Goal: Information Seeking & Learning: Find specific fact

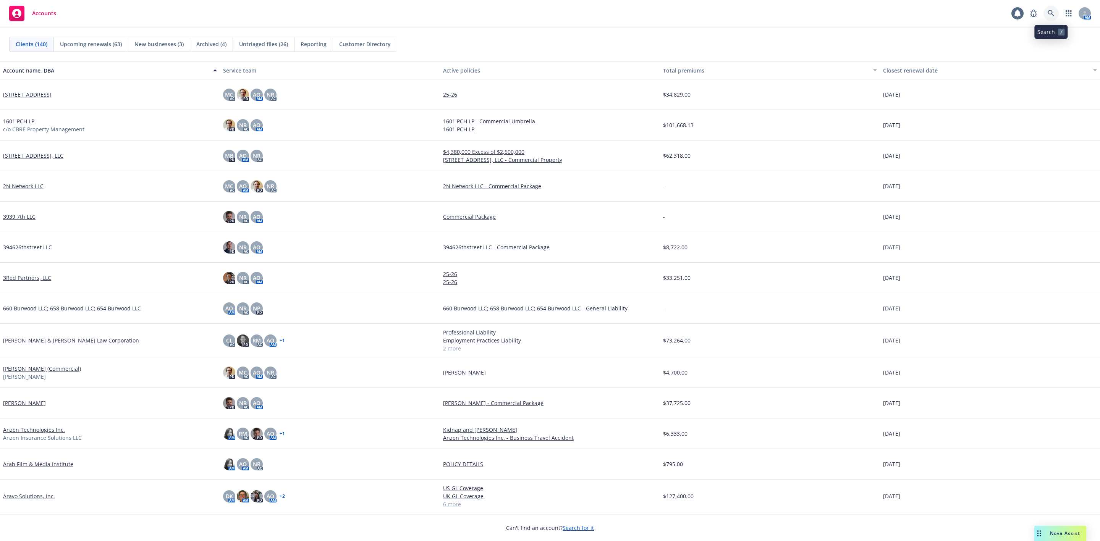
click at [1046, 10] on link at bounding box center [1050, 13] width 15 height 15
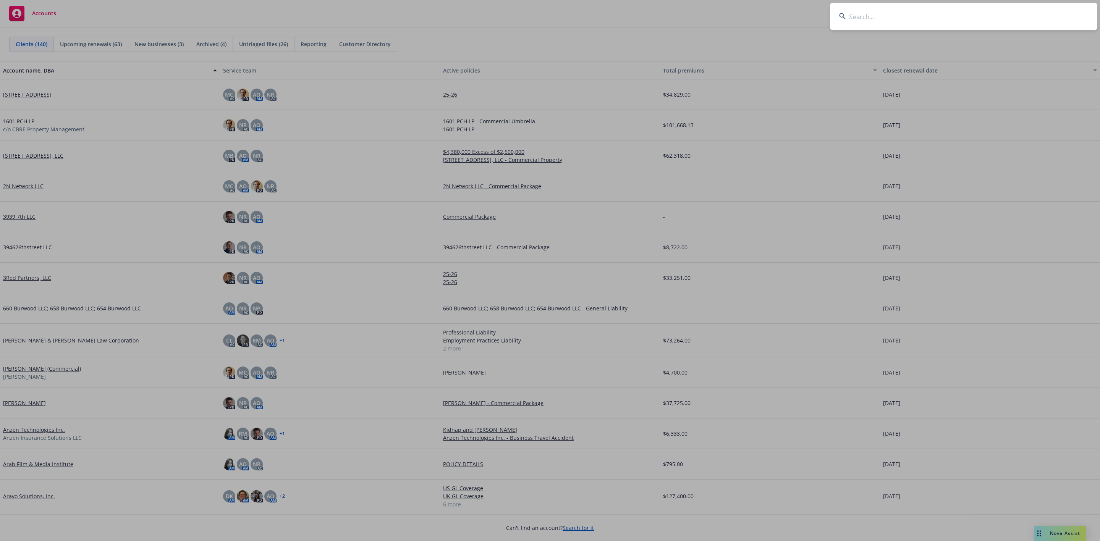
click at [901, 19] on input at bounding box center [963, 16] width 267 height 27
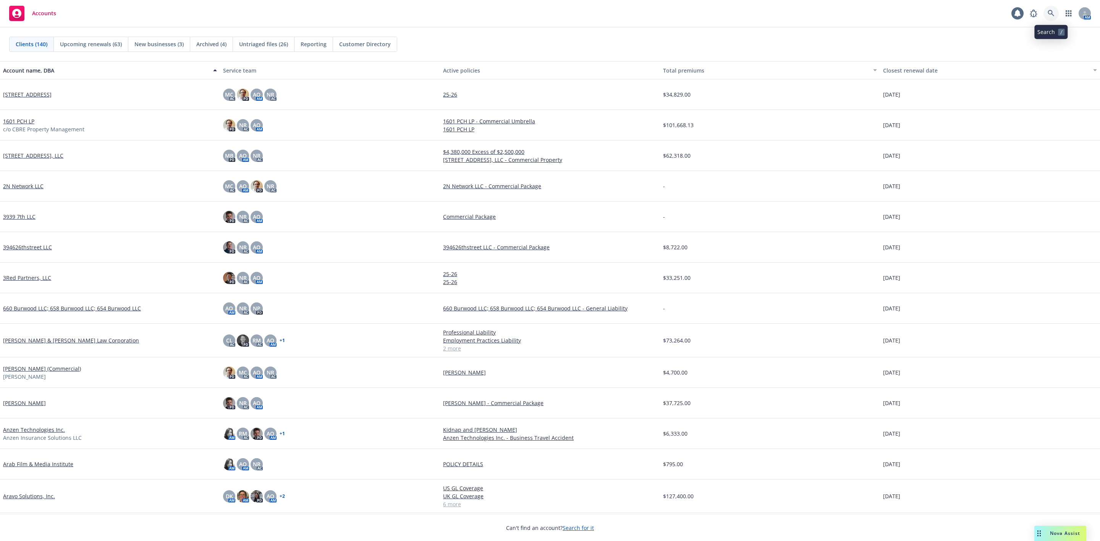
click at [1052, 11] on icon at bounding box center [1051, 13] width 6 height 6
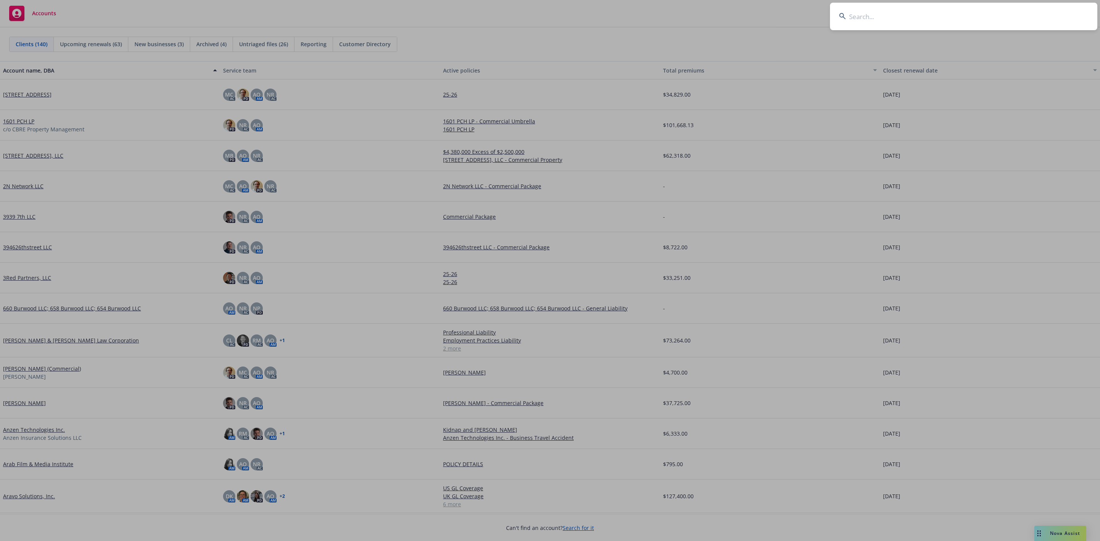
click at [895, 15] on input at bounding box center [963, 16] width 267 height 27
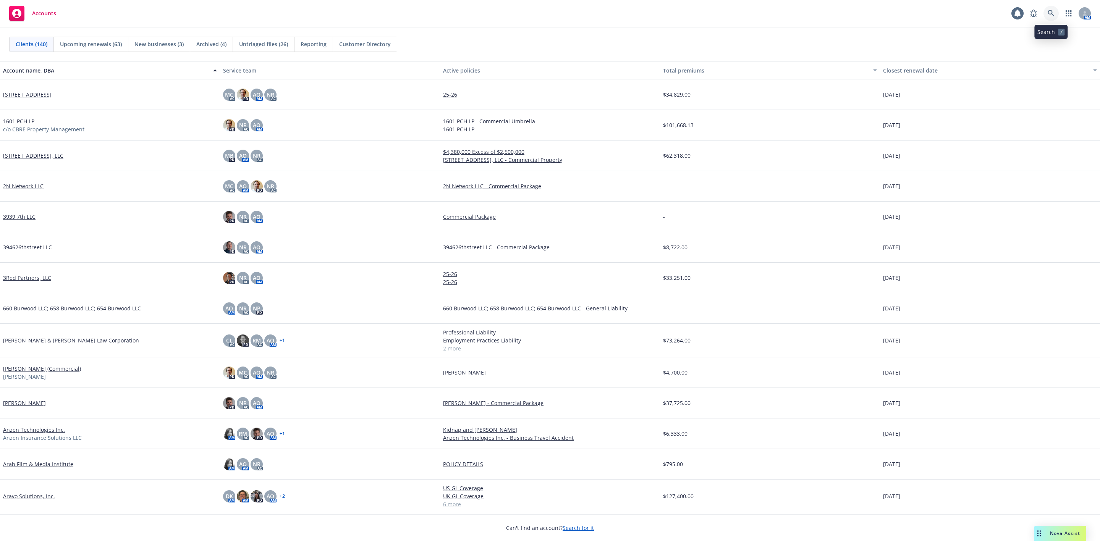
click at [1051, 17] on link at bounding box center [1050, 13] width 15 height 15
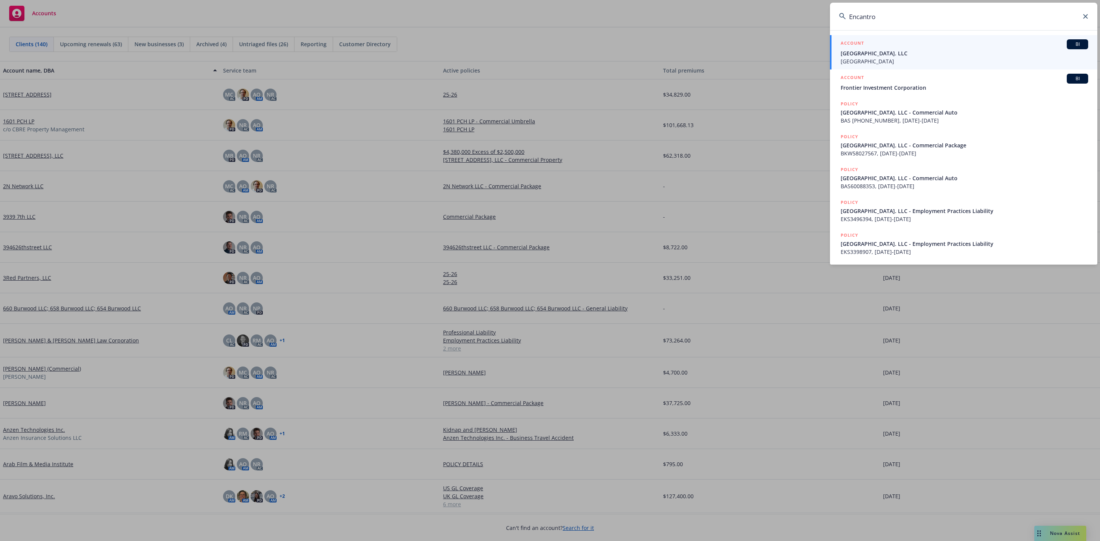
type input "Encantro"
click at [910, 48] on div "ACCOUNT BI" at bounding box center [964, 44] width 247 height 10
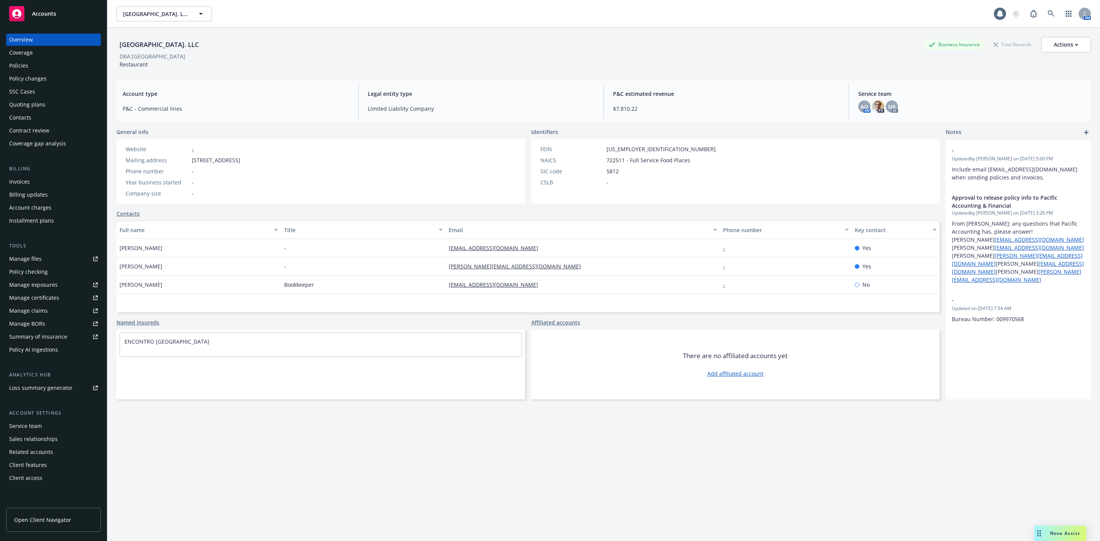
drag, startPoint x: 205, startPoint y: 44, endPoint x: 115, endPoint y: 48, distance: 90.6
click at [115, 48] on div "Encontro North Park. LLC Business Insurance Total Rewards Actions DBA: Encontro…" at bounding box center [603, 298] width 993 height 541
copy div "Encontro North Park. LLC"
click at [1072, 44] on button "Actions" at bounding box center [1066, 44] width 50 height 15
click at [995, 89] on link "Copy logging email" at bounding box center [1027, 96] width 125 height 15
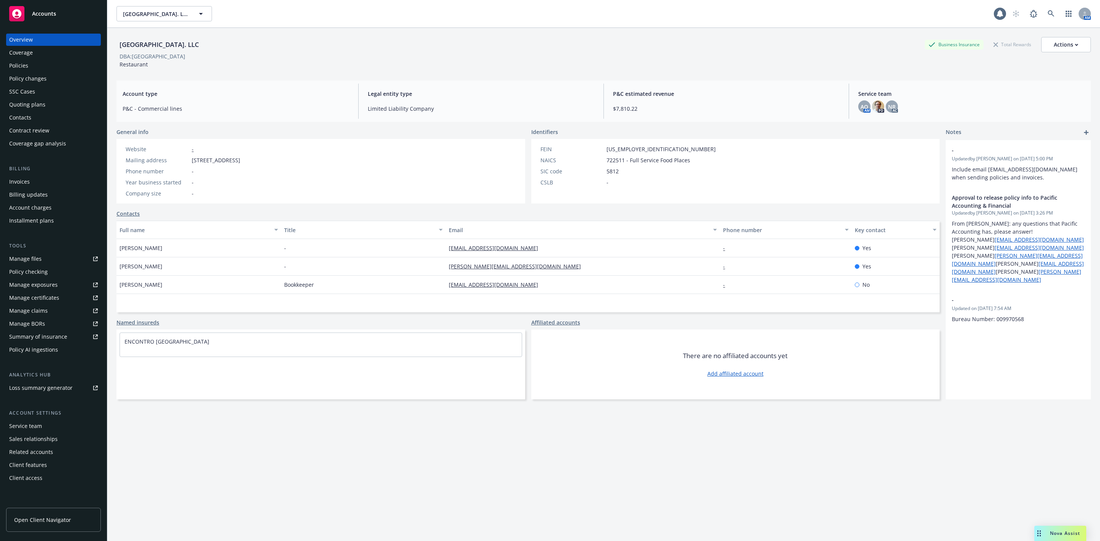
click at [66, 105] on div "Quoting plans" at bounding box center [53, 105] width 89 height 12
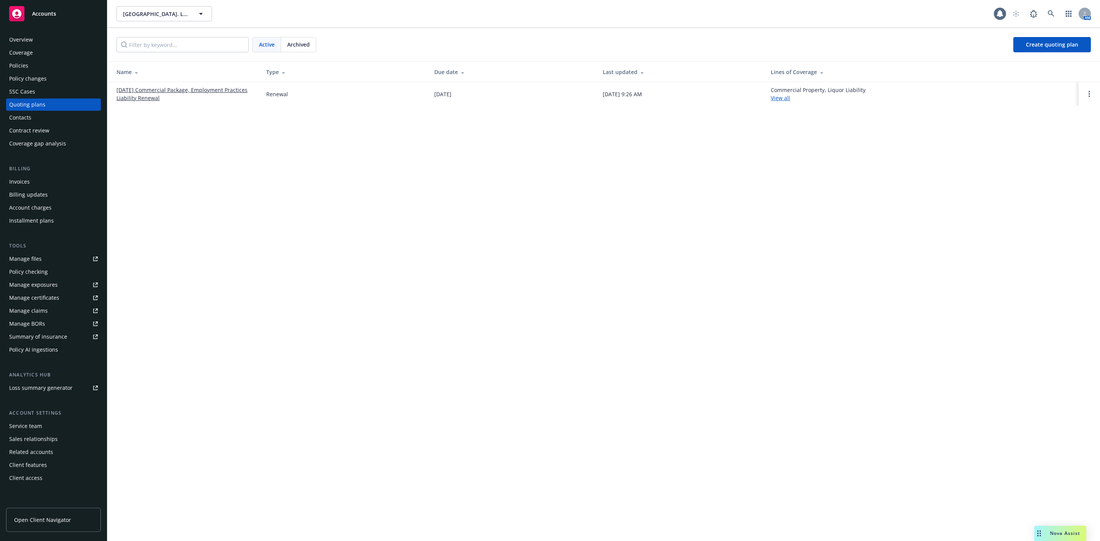
click at [186, 85] on td "[DATE] Commercial Package, Employment Practices Liability Renewal" at bounding box center [183, 94] width 153 height 24
click at [186, 87] on link "[DATE] Commercial Package, Employment Practices Liability Renewal" at bounding box center [184, 94] width 137 height 16
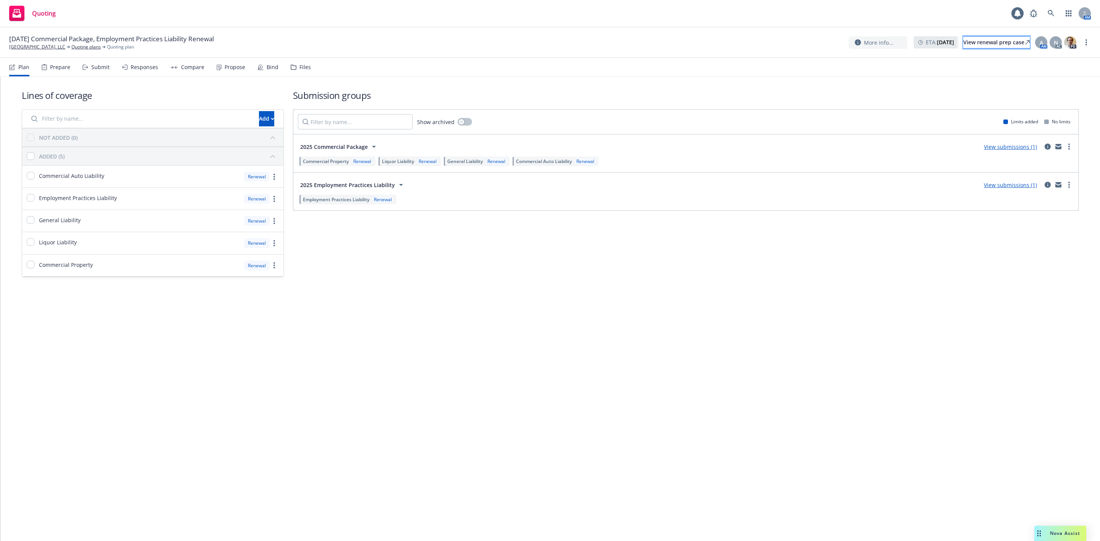
click at [983, 38] on div "View renewal prep case" at bounding box center [996, 42] width 66 height 11
click at [46, 49] on link "Encontro North Park. LLC" at bounding box center [37, 47] width 56 height 7
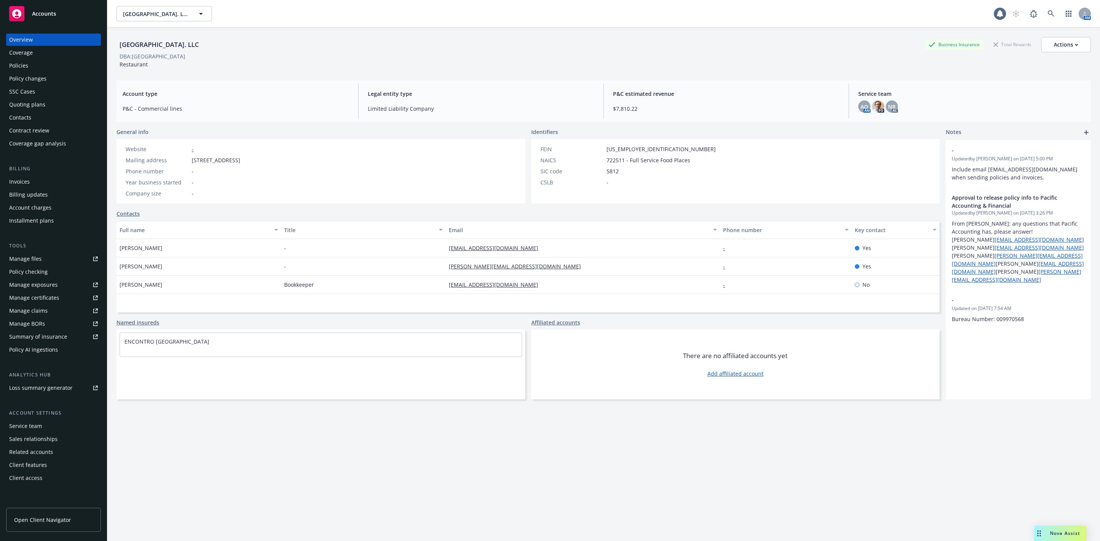
click at [47, 254] on link "Manage files" at bounding box center [53, 259] width 95 height 12
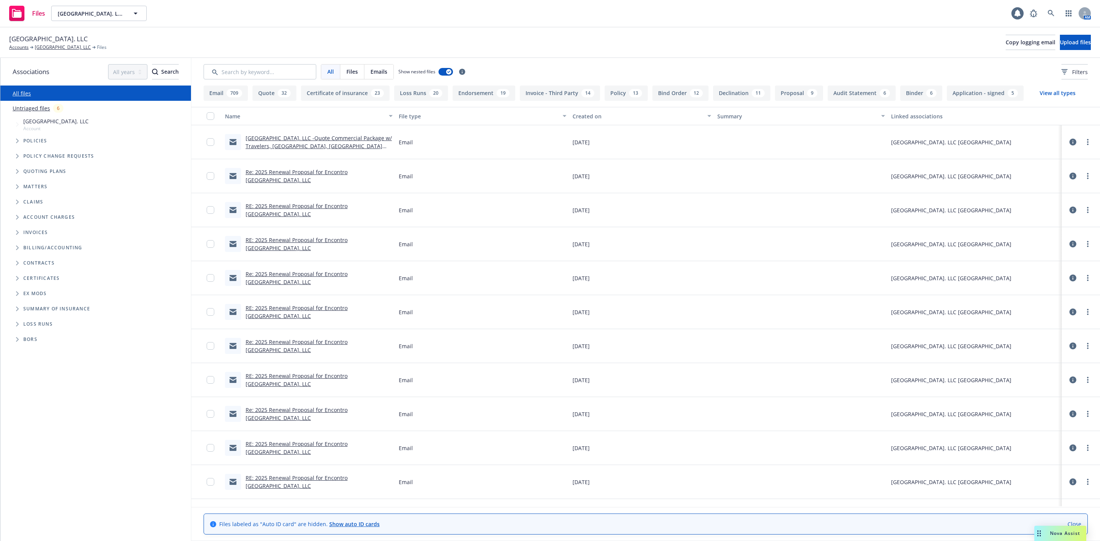
click at [16, 171] on icon "Tree Example" at bounding box center [17, 171] width 3 height 5
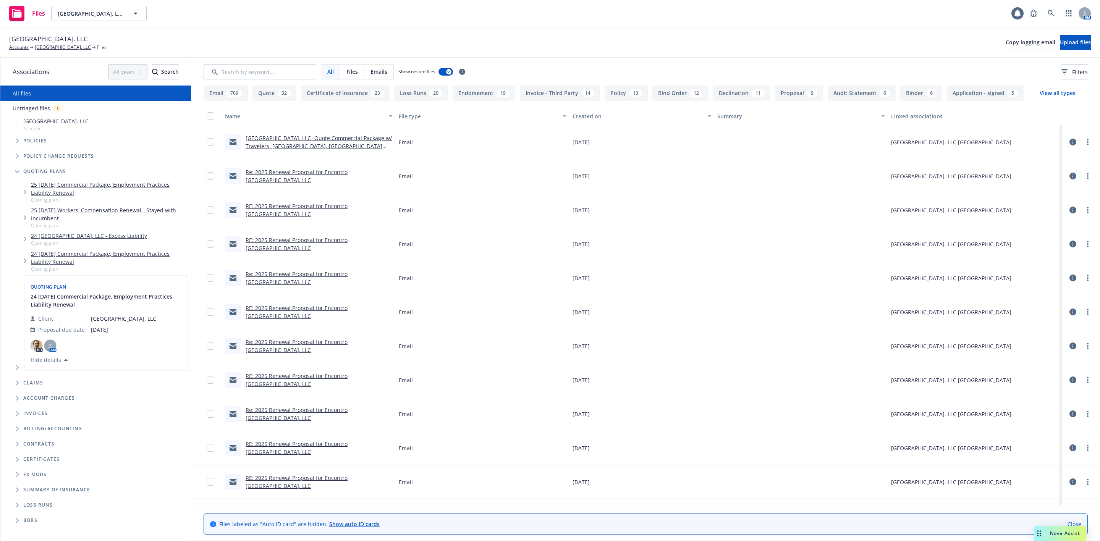
click at [118, 252] on link "24 09/27/24 Commercial Package, Employment Practices Liability Renewal" at bounding box center [109, 258] width 157 height 16
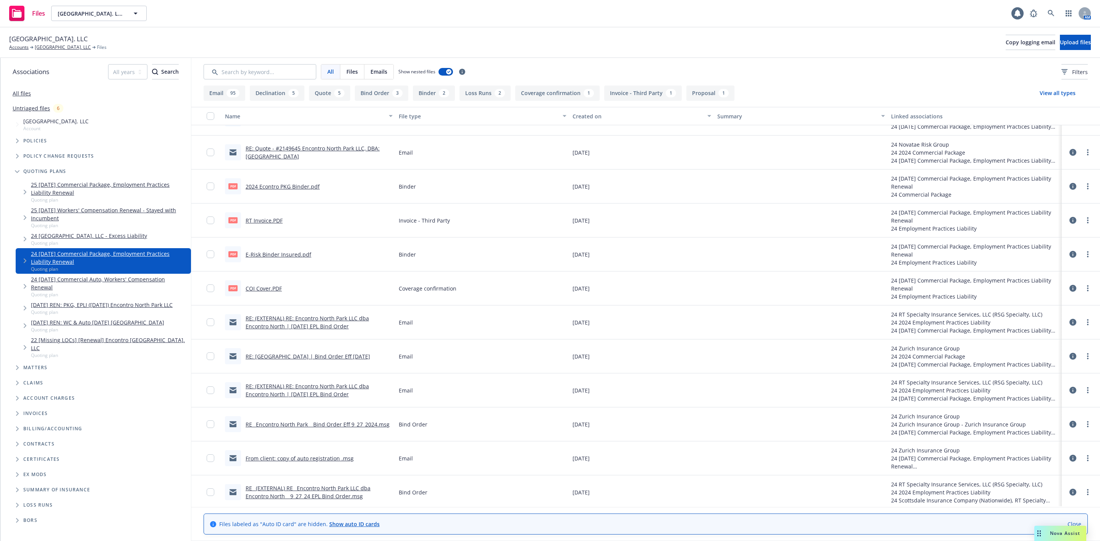
scroll to position [115, 0]
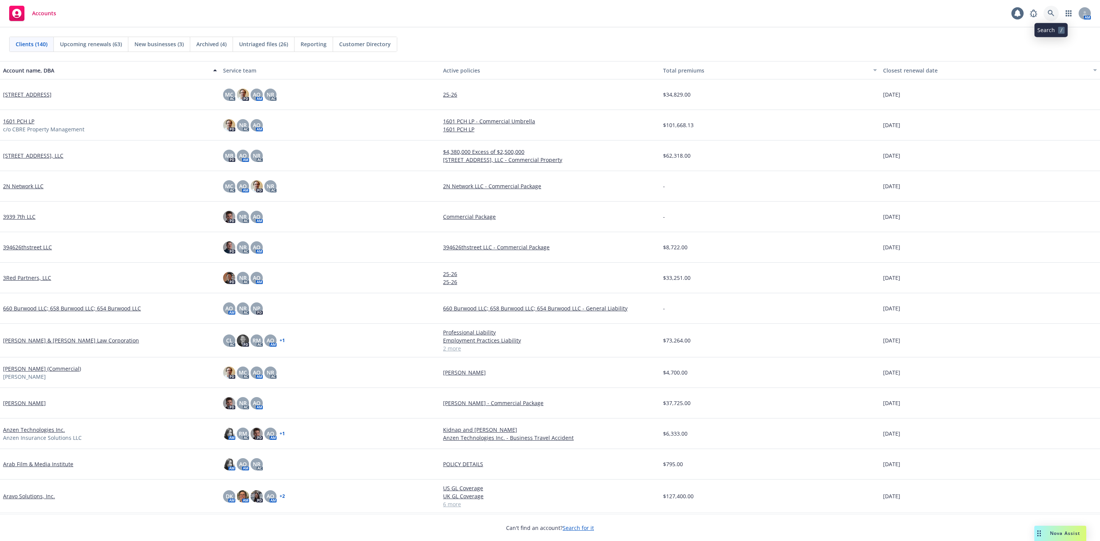
click at [1051, 13] on icon at bounding box center [1051, 13] width 7 height 7
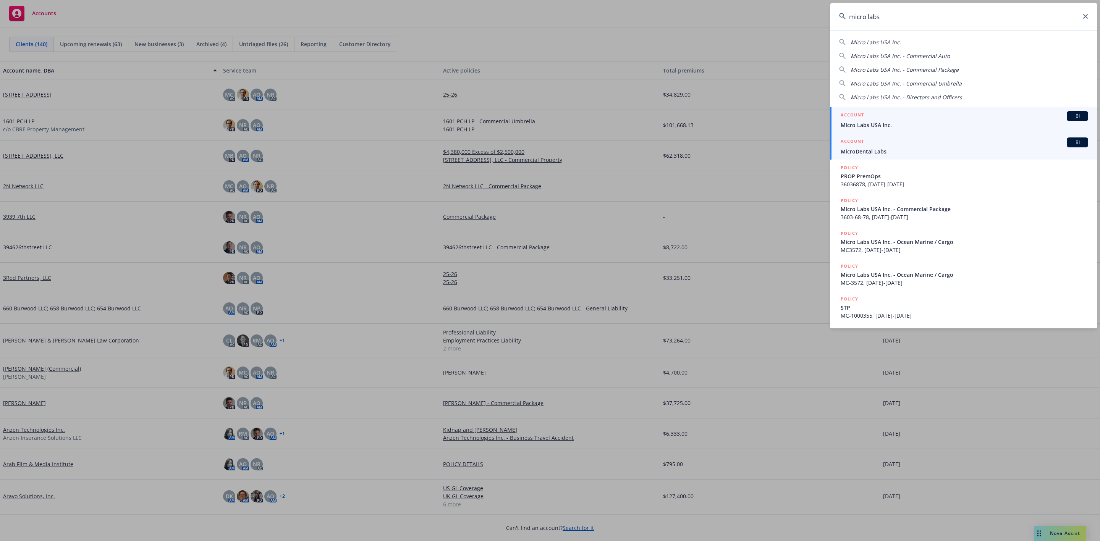
type input "micro labs"
click at [912, 116] on div "ACCOUNT BI" at bounding box center [964, 116] width 247 height 10
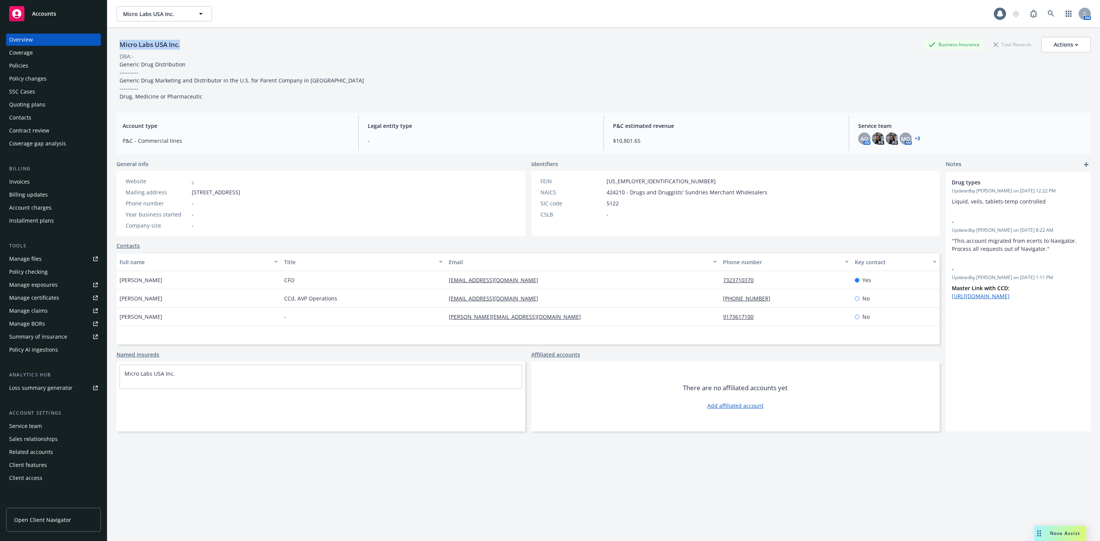
drag, startPoint x: 184, startPoint y: 44, endPoint x: 115, endPoint y: 49, distance: 70.1
click at [115, 49] on div "Micro Labs USA Inc. Business Insurance Total Rewards Actions DBA: - Generic Dru…" at bounding box center [603, 298] width 993 height 541
copy div "Micro Labs USA Inc."
click at [1059, 44] on div "Actions" at bounding box center [1066, 44] width 24 height 15
click at [987, 95] on link "Copy logging email" at bounding box center [1027, 96] width 125 height 15
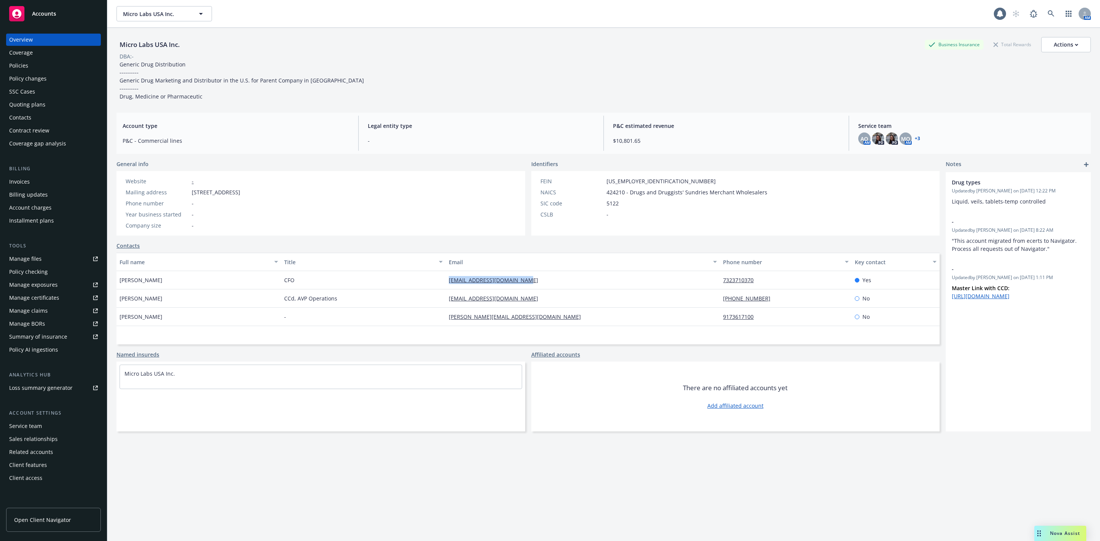
drag, startPoint x: 538, startPoint y: 285, endPoint x: 446, endPoint y: 286, distance: 91.7
click at [446, 286] on div "[EMAIL_ADDRESS][DOMAIN_NAME]" at bounding box center [583, 280] width 274 height 18
copy link "akshayagrawal@microlabs.in"
drag, startPoint x: 517, startPoint y: 297, endPoint x: 437, endPoint y: 302, distance: 80.4
click at [437, 302] on div "Umesh Jayakumar CCd, AVP Operations umeshkj@microlabs.in (609) 606-7102 No" at bounding box center [527, 298] width 823 height 18
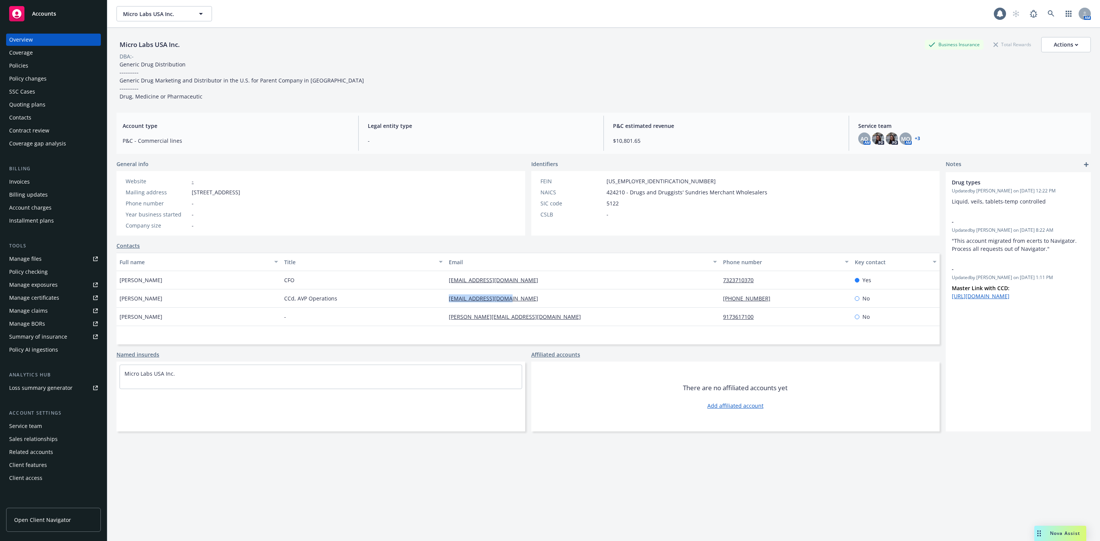
copy div "umeshkj@microlabs.in"
drag, startPoint x: 519, startPoint y: 314, endPoint x: 440, endPoint y: 321, distance: 79.0
click at [440, 321] on div "Girija Jain - girija.jain@microlabs.in 9173617100 No" at bounding box center [527, 317] width 823 height 18
copy div "girija.jain@microlabs.in"
click at [342, 42] on div "Micro Labs USA Inc. Business Insurance Total Rewards Actions" at bounding box center [603, 44] width 974 height 15
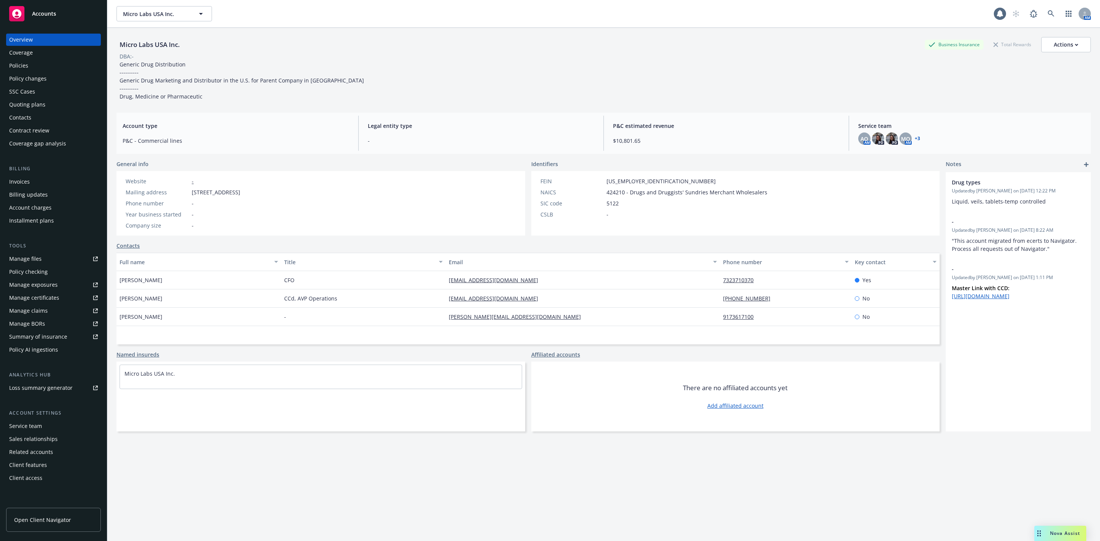
click at [46, 77] on div "Policy changes" at bounding box center [53, 79] width 89 height 12
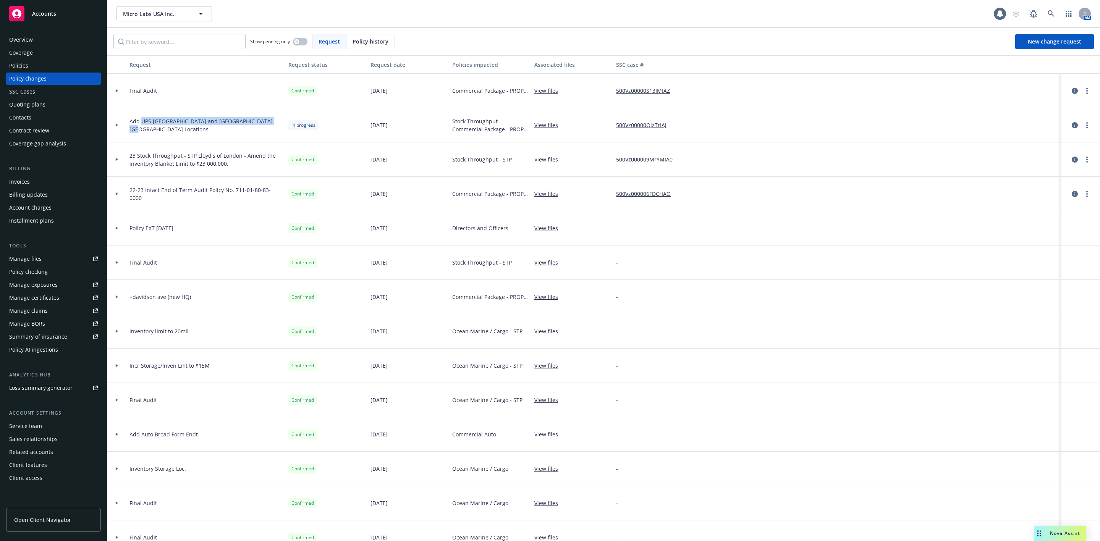
drag, startPoint x: 262, startPoint y: 126, endPoint x: 142, endPoint y: 129, distance: 119.2
click at [142, 129] on div "Add UPS Louisville and UPS Shepherdsville Locations" at bounding box center [205, 125] width 159 height 34
copy span "UPS Louisville and UPS Shepherdsville Locations"
click at [1050, 532] on span "Nova Assist" at bounding box center [1065, 533] width 30 height 6
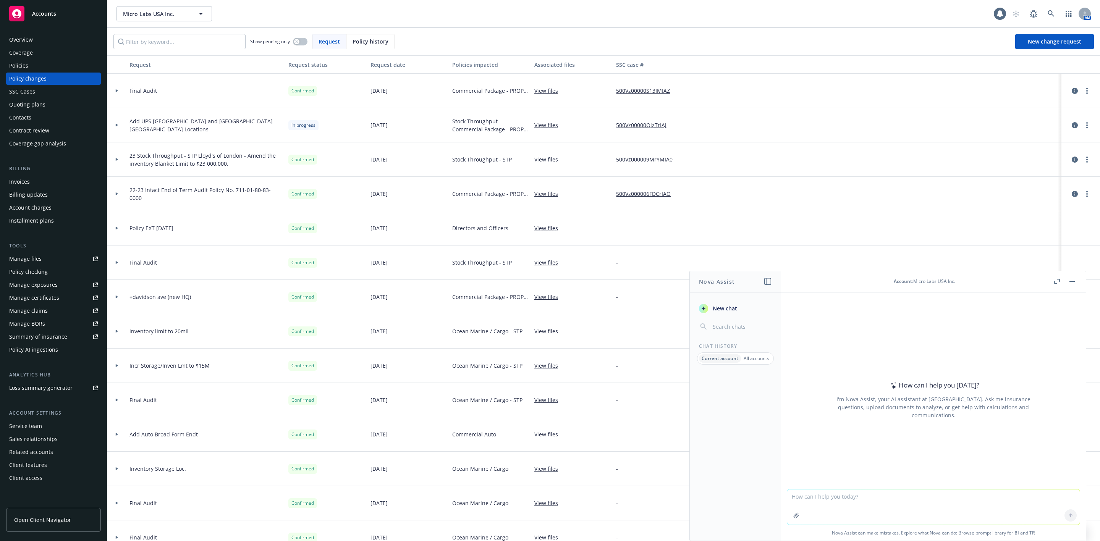
click at [801, 495] on textarea at bounding box center [933, 507] width 293 height 35
paste textarea "Good afternoon, It has been a pleasure working with Micro Labs USA, Inc. Howeve…"
type textarea "Hi Nova - Please refine email to the client to be more professional: Good after…"
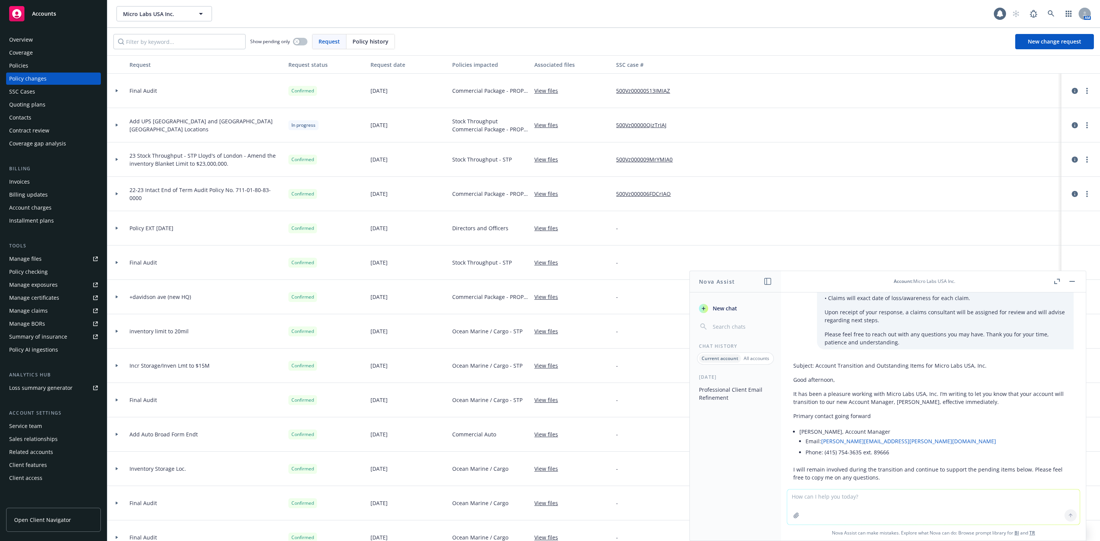
scroll to position [136, 0]
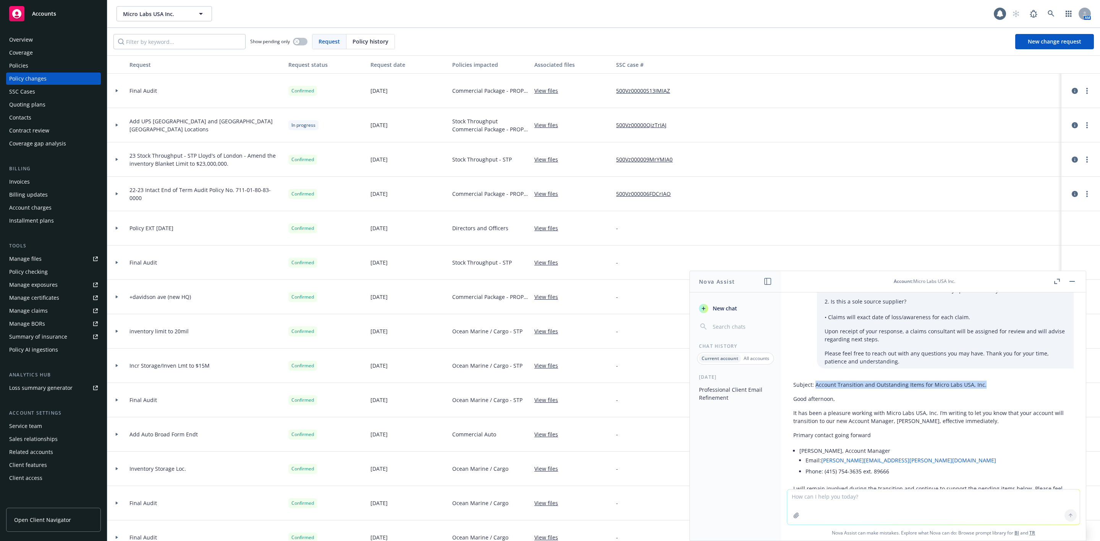
drag, startPoint x: 979, startPoint y: 385, endPoint x: 814, endPoint y: 388, distance: 165.0
click at [814, 388] on p "Subject: Account Transition and Outstanding Items for Micro Labs USA, Inc." at bounding box center [933, 385] width 280 height 8
copy p "Account Transition and Outstanding Items for Micro Labs USA, Inc."
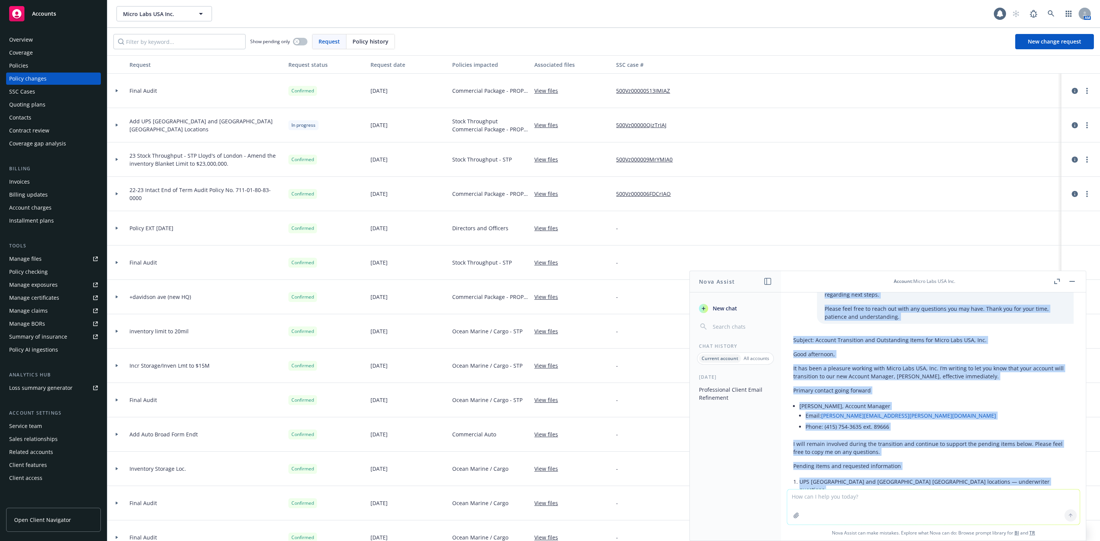
scroll to position [170, 0]
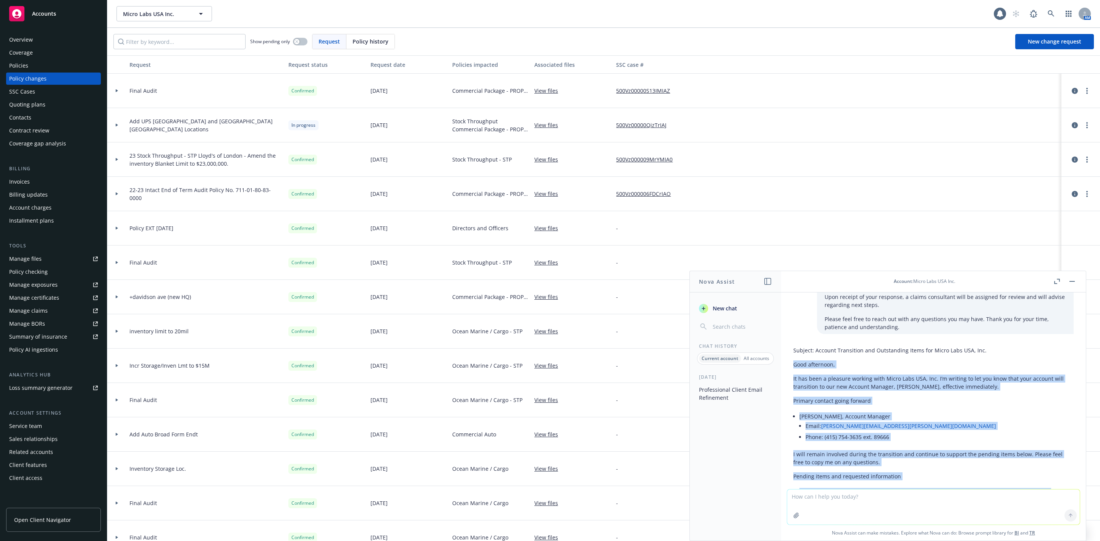
drag, startPoint x: 911, startPoint y: 412, endPoint x: 790, endPoint y: 364, distance: 130.0
click at [790, 364] on div "Subject: Account Transition and Outstanding Items for Micro Labs USA, Inc. Good…" at bounding box center [933, 508] width 293 height 331
copy div "Good afternoon, It has been a pleasure working with Micro Labs USA, Inc. I’m wr…"
click at [1070, 281] on icon "button" at bounding box center [1071, 281] width 5 height 1
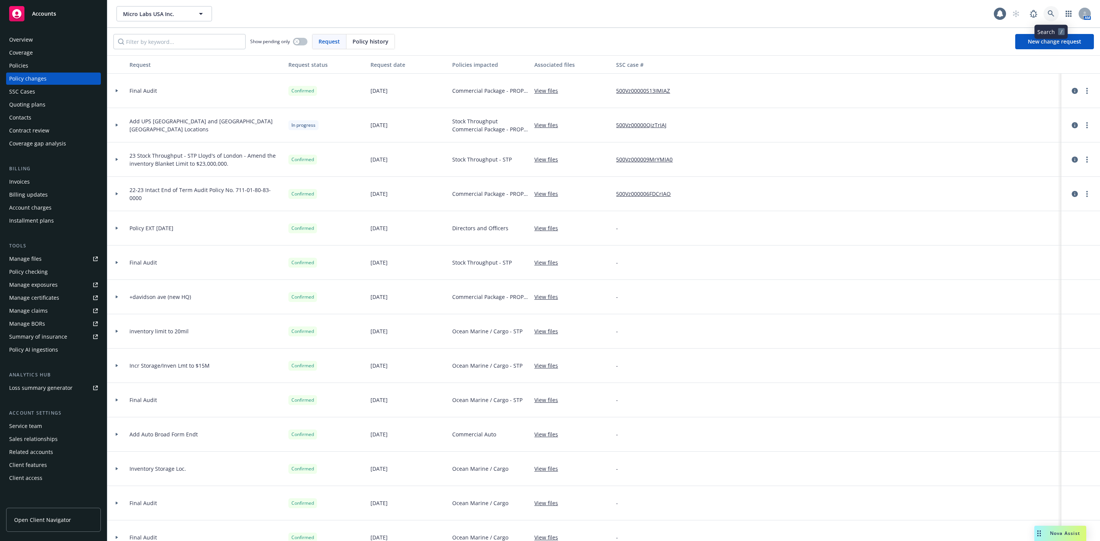
click at [1052, 14] on icon at bounding box center [1051, 13] width 7 height 7
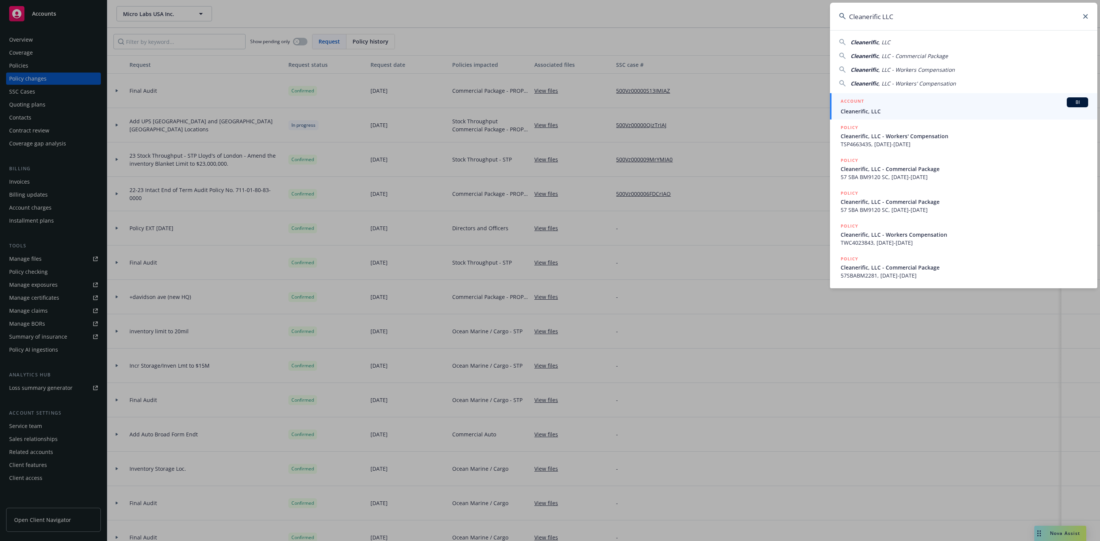
click at [910, 103] on div "ACCOUNT BI" at bounding box center [964, 102] width 247 height 10
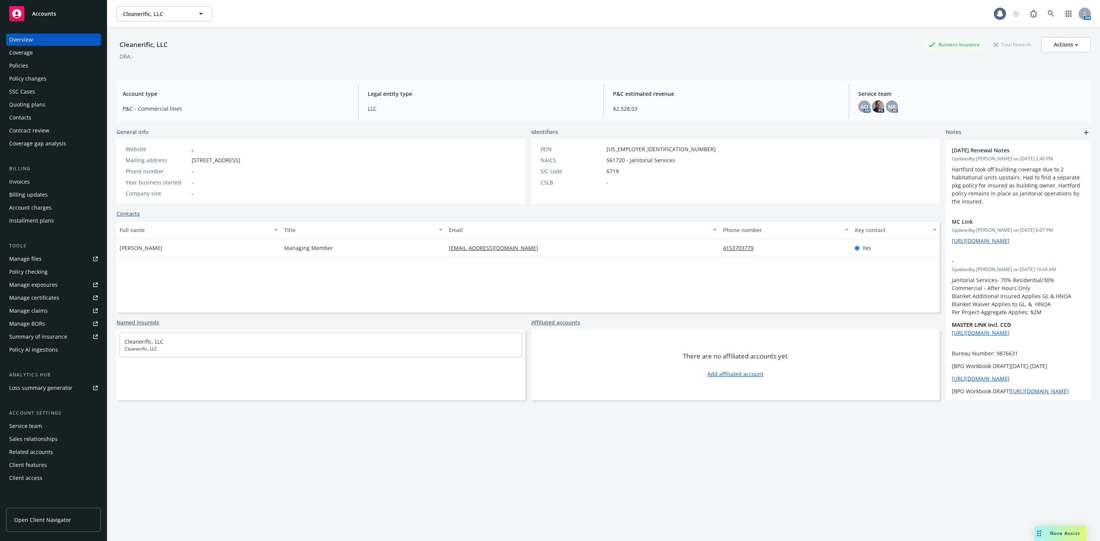
click at [18, 65] on div "Policies" at bounding box center [18, 66] width 19 height 12
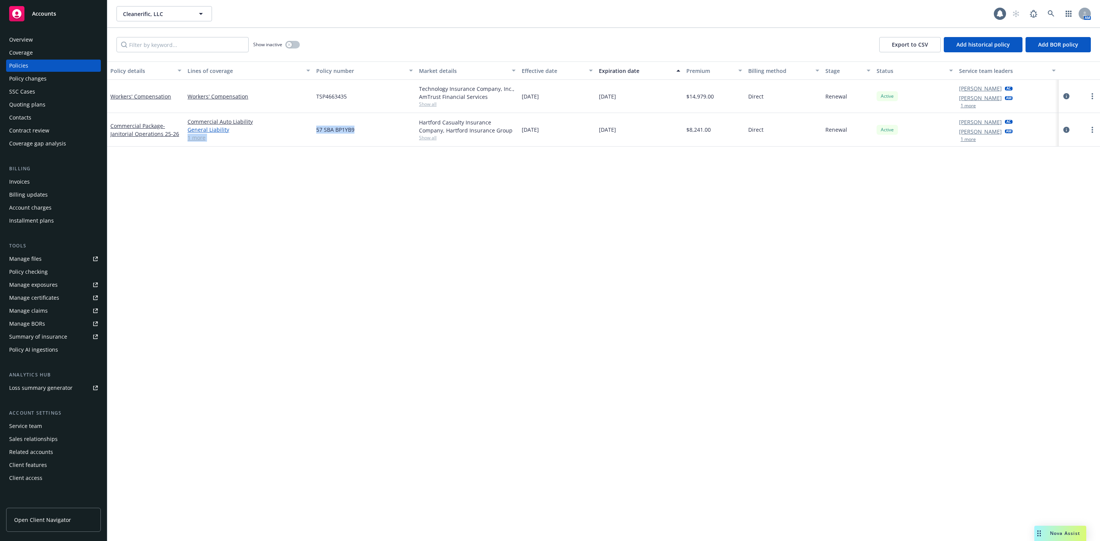
drag, startPoint x: 345, startPoint y: 130, endPoint x: 308, endPoint y: 132, distance: 36.7
click at [308, 132] on div "Commercial Package - Janitorial Operations 25-26 Commercial Auto Liability Gene…" at bounding box center [603, 130] width 993 height 34
click at [392, 140] on div "57 SBA BP1YB9" at bounding box center [364, 130] width 103 height 34
click at [363, 129] on div "57 SBA BP1YB9" at bounding box center [364, 130] width 103 height 34
drag, startPoint x: 363, startPoint y: 129, endPoint x: 316, endPoint y: 132, distance: 47.1
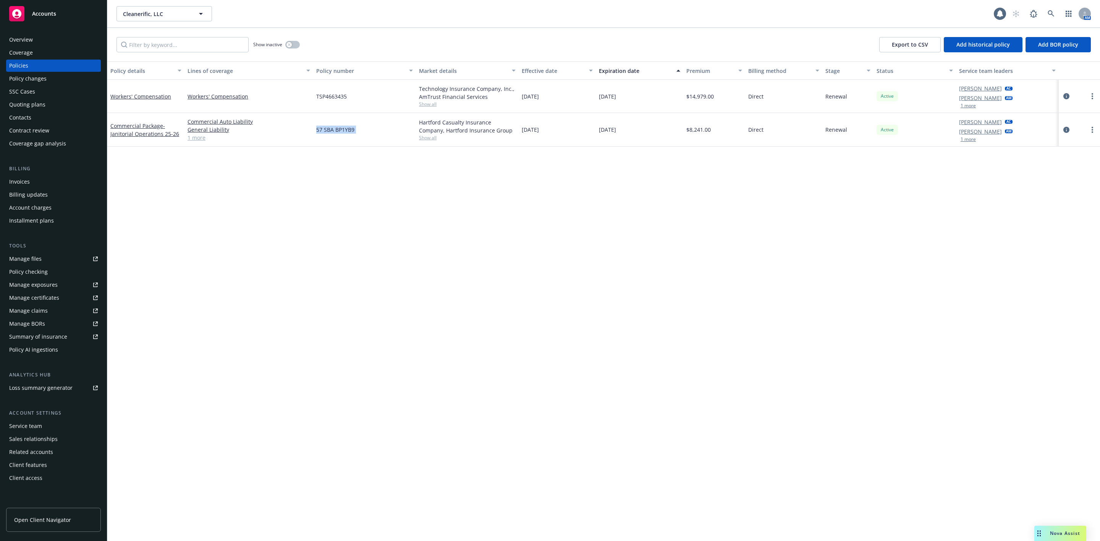
click at [316, 132] on div "57 SBA BP1YB9" at bounding box center [364, 130] width 103 height 34
click at [1051, 13] on icon at bounding box center [1051, 13] width 7 height 7
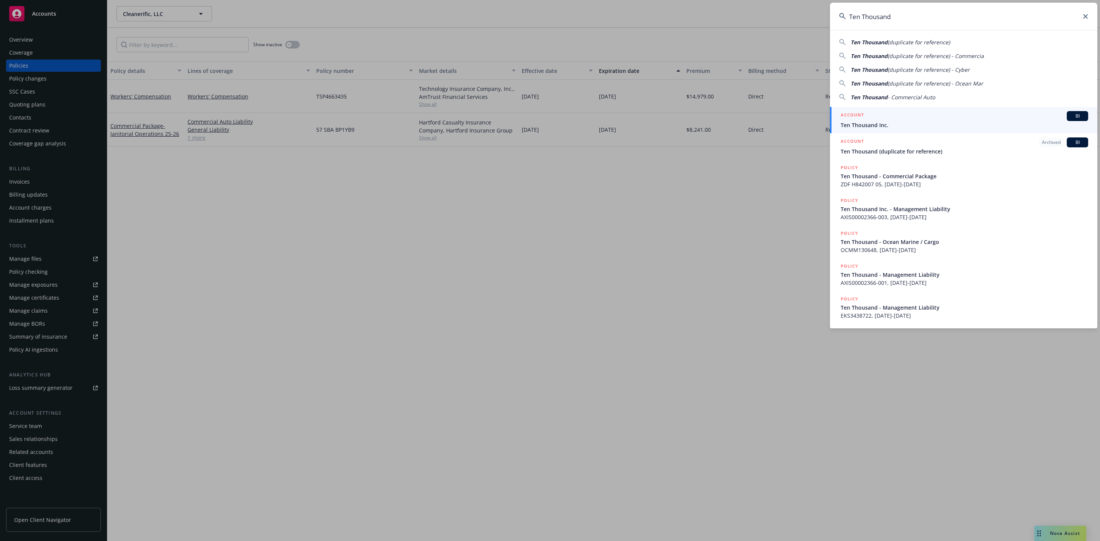
type input "Ten Thousand"
click at [920, 114] on div "ACCOUNT BI" at bounding box center [964, 116] width 247 height 10
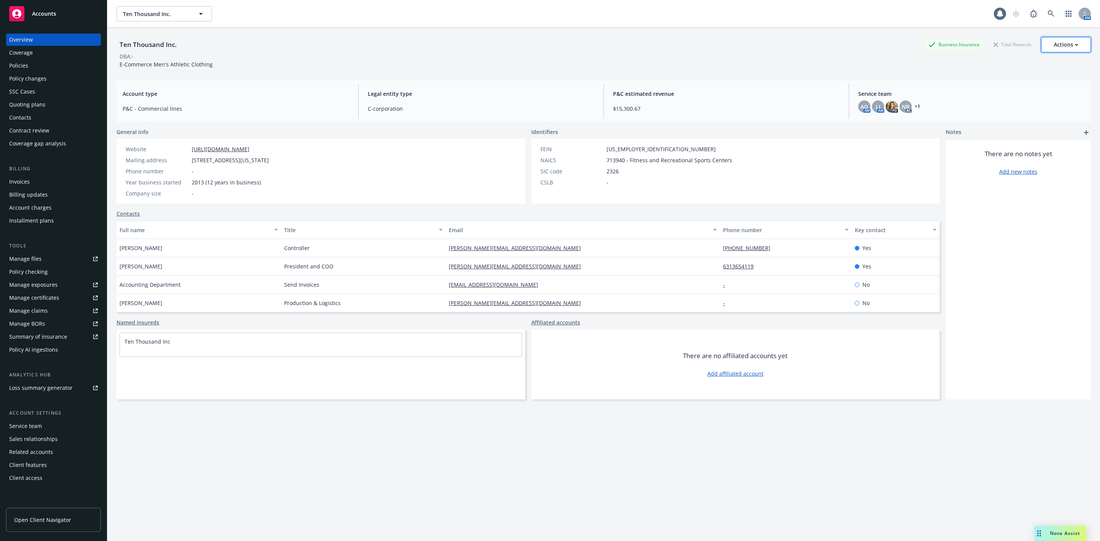
drag, startPoint x: 1066, startPoint y: 45, endPoint x: 1061, endPoint y: 51, distance: 7.6
click at [1075, 45] on icon "button" at bounding box center [1076, 45] width 3 height 3
click at [995, 99] on link "Copy logging email" at bounding box center [1027, 96] width 125 height 15
click at [1044, 7] on link at bounding box center [1050, 13] width 15 height 15
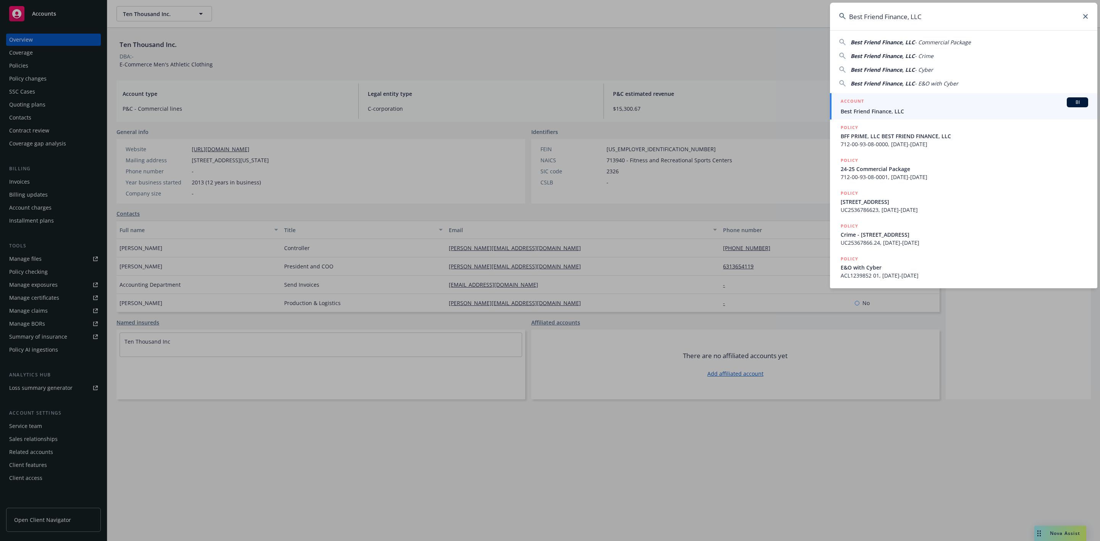
type input "Best Friend Finance, LLC"
click at [893, 107] on div "ACCOUNT BI" at bounding box center [964, 102] width 247 height 10
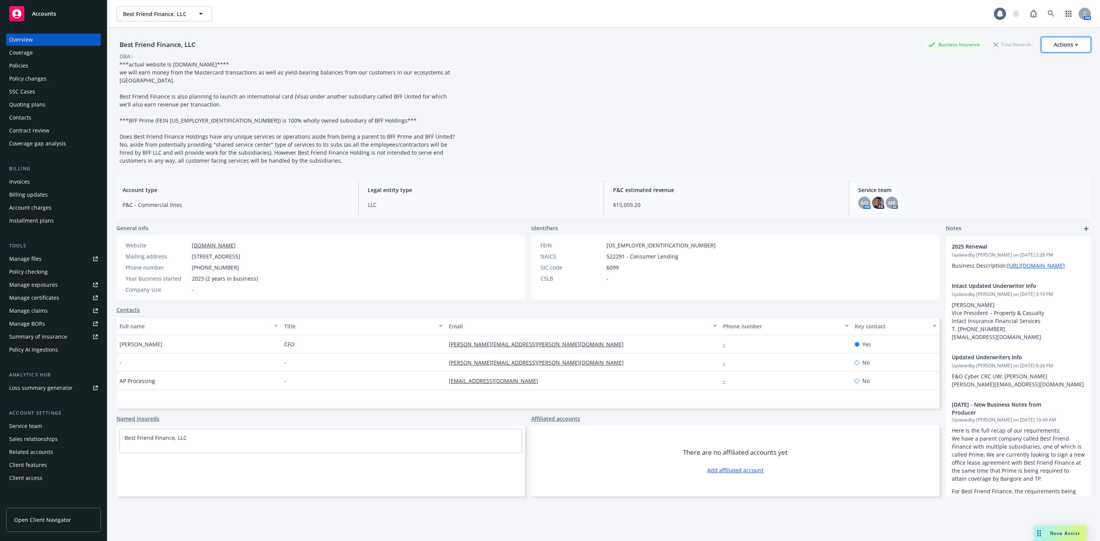
click at [1041, 49] on button "Actions" at bounding box center [1066, 44] width 50 height 15
click at [982, 97] on link "Copy logging email" at bounding box center [1027, 96] width 125 height 15
click at [460, 149] on div "***actual website is www.bestfriend.finance**** we will earn money from the Mas…" at bounding box center [288, 112] width 344 height 104
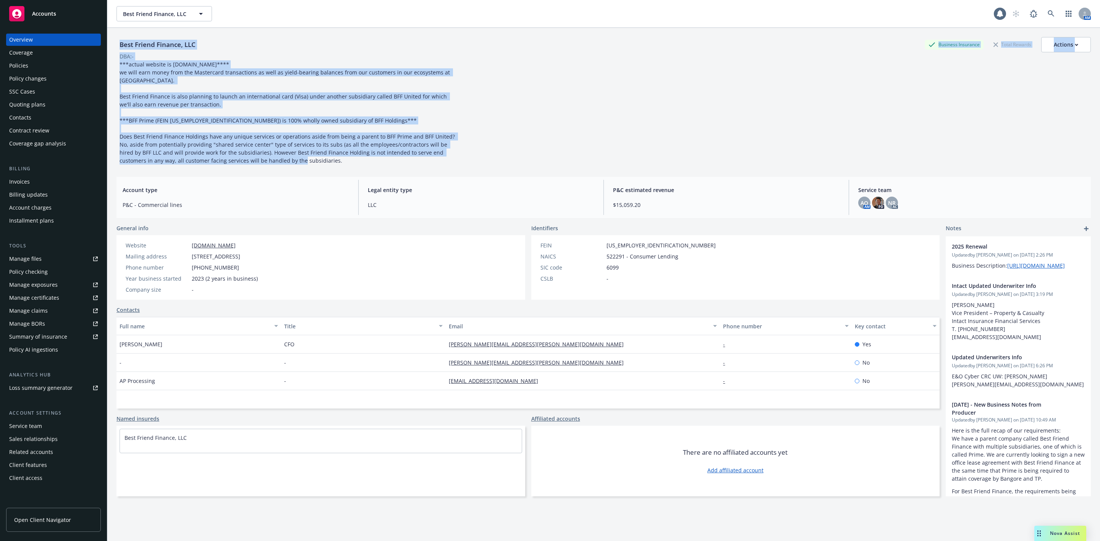
drag, startPoint x: 307, startPoint y: 168, endPoint x: 117, endPoint y: 50, distance: 224.2
click at [117, 50] on div "Best Friend Finance, LLC Business Insurance Total Rewards Actions DBA: - ***act…" at bounding box center [603, 99] width 974 height 143
drag, startPoint x: 249, startPoint y: 39, endPoint x: 245, endPoint y: 45, distance: 6.7
click at [249, 39] on div "Best Friend Finance, LLC Business Insurance Total Rewards Actions" at bounding box center [603, 44] width 974 height 15
click at [232, 50] on div "Best Friend Finance, LLC Business Insurance Total Rewards Actions" at bounding box center [603, 44] width 974 height 15
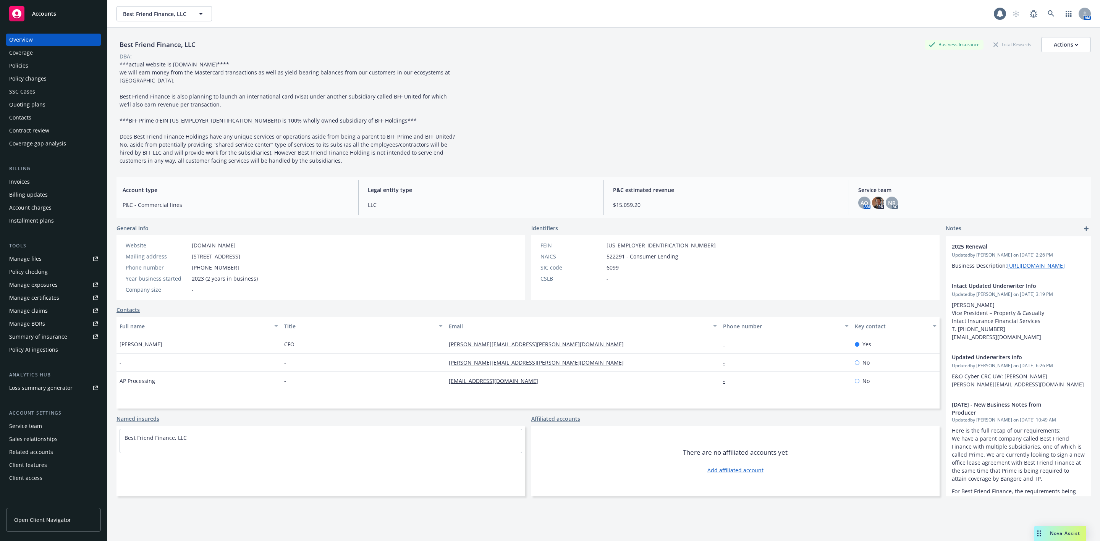
click at [479, 110] on div "Best Friend Finance, LLC Business Insurance Total Rewards Actions DBA: - ***act…" at bounding box center [603, 101] width 974 height 128
click at [53, 107] on div "Quoting plans" at bounding box center [53, 105] width 89 height 12
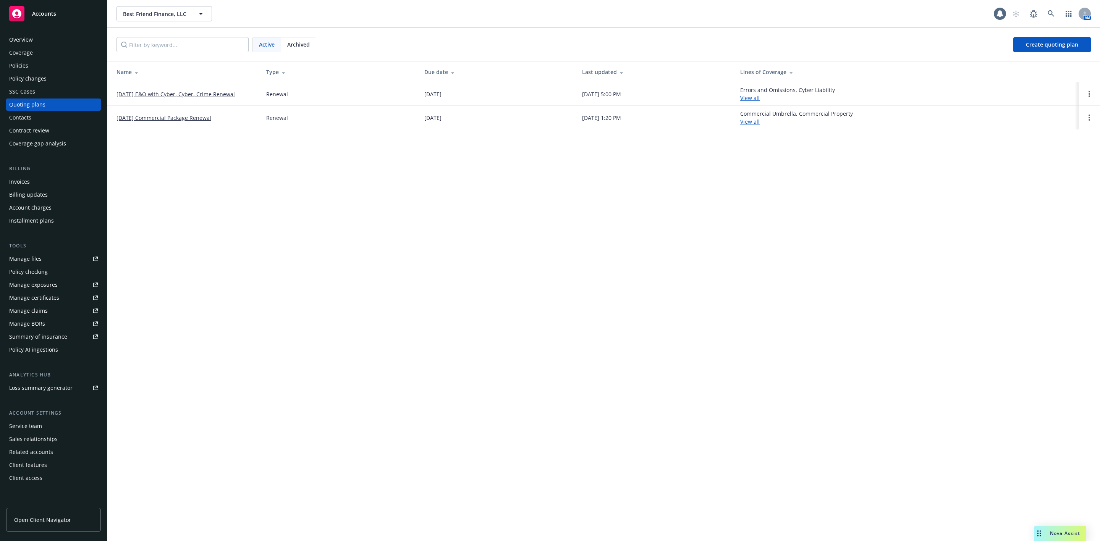
click at [197, 93] on link "10/09/25 E&O with Cyber, Cyber, Crime Renewal" at bounding box center [175, 94] width 118 height 8
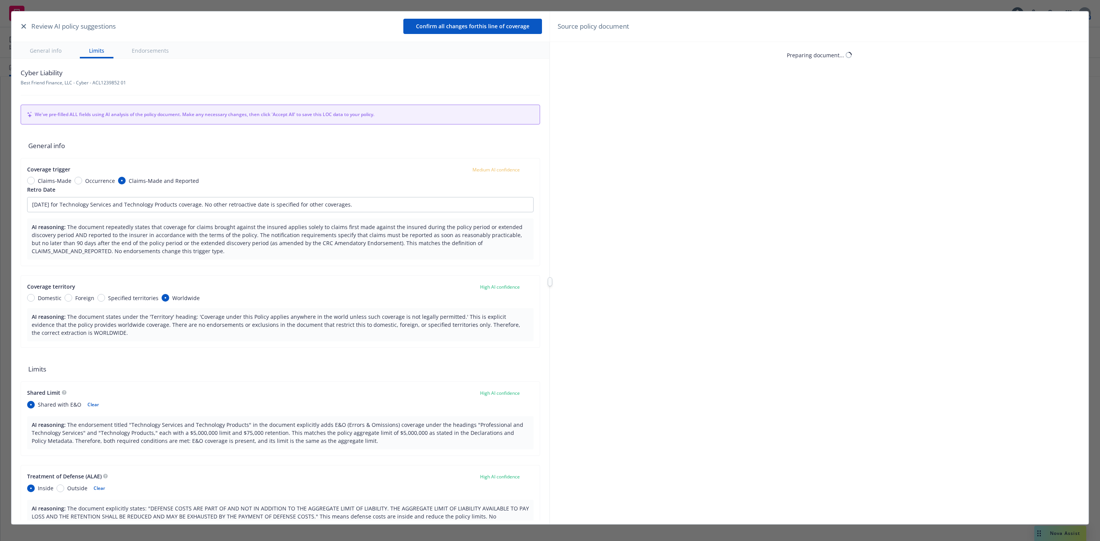
type textarea "x"
drag, startPoint x: 634, startPoint y: 123, endPoint x: 631, endPoint y: 188, distance: 65.4
drag, startPoint x: 631, startPoint y: 188, endPoint x: 24, endPoint y: 26, distance: 628.4
click at [24, 26] on icon "button" at bounding box center [23, 26] width 5 height 5
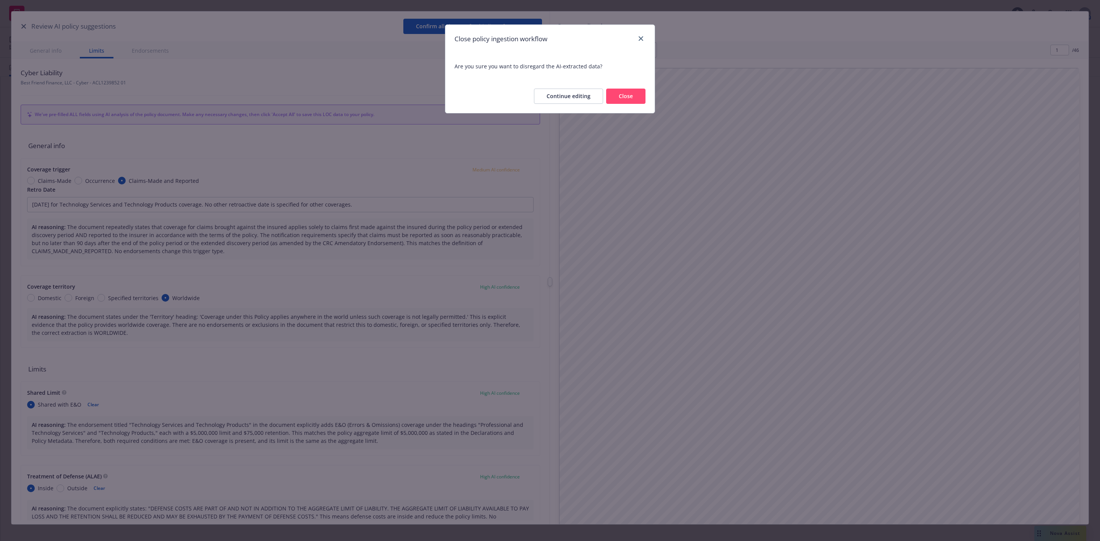
drag, startPoint x: 584, startPoint y: 114, endPoint x: 572, endPoint y: 128, distance: 18.7
drag, startPoint x: 572, startPoint y: 128, endPoint x: 620, endPoint y: 93, distance: 59.1
click at [620, 93] on button "Close" at bounding box center [625, 96] width 39 height 15
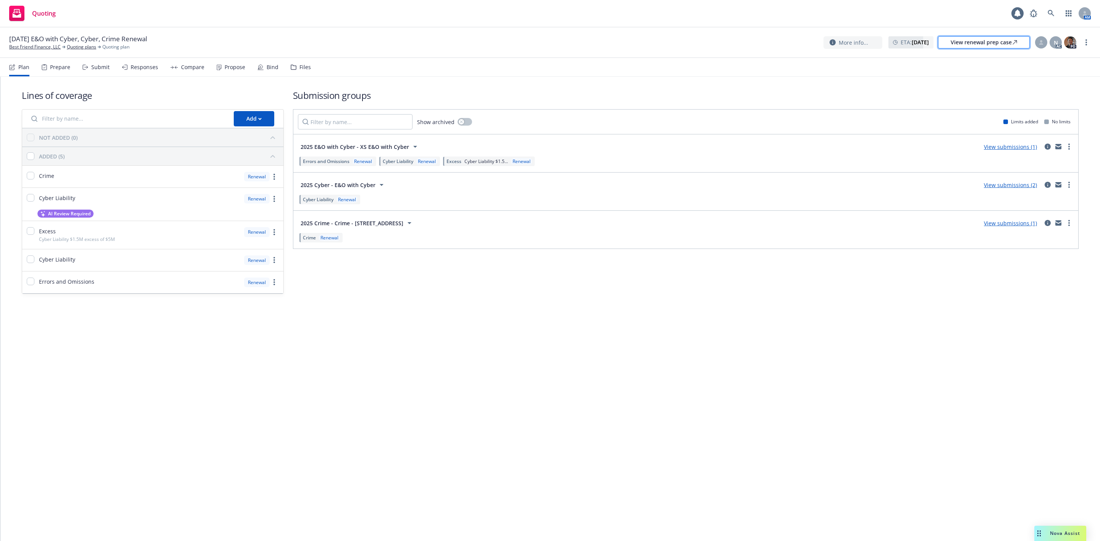
click at [959, 45] on div "View renewal prep case" at bounding box center [984, 42] width 66 height 11
click at [1056, 12] on link at bounding box center [1050, 13] width 15 height 15
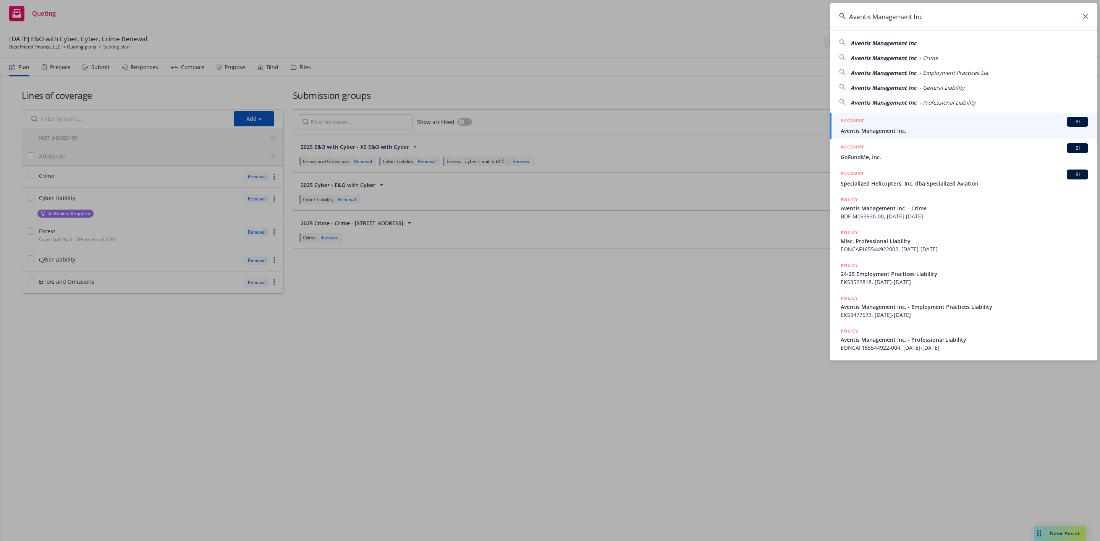
type input "Aventis Management Inc"
click at [885, 132] on span "Aventis Management Inc." at bounding box center [964, 131] width 247 height 8
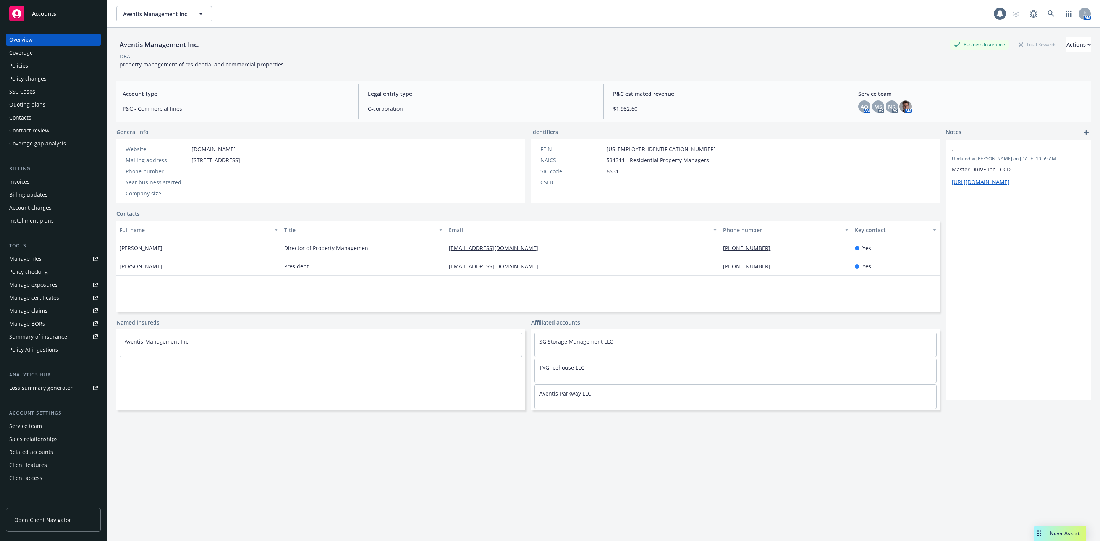
click at [26, 60] on div "Policies" at bounding box center [18, 66] width 19 height 12
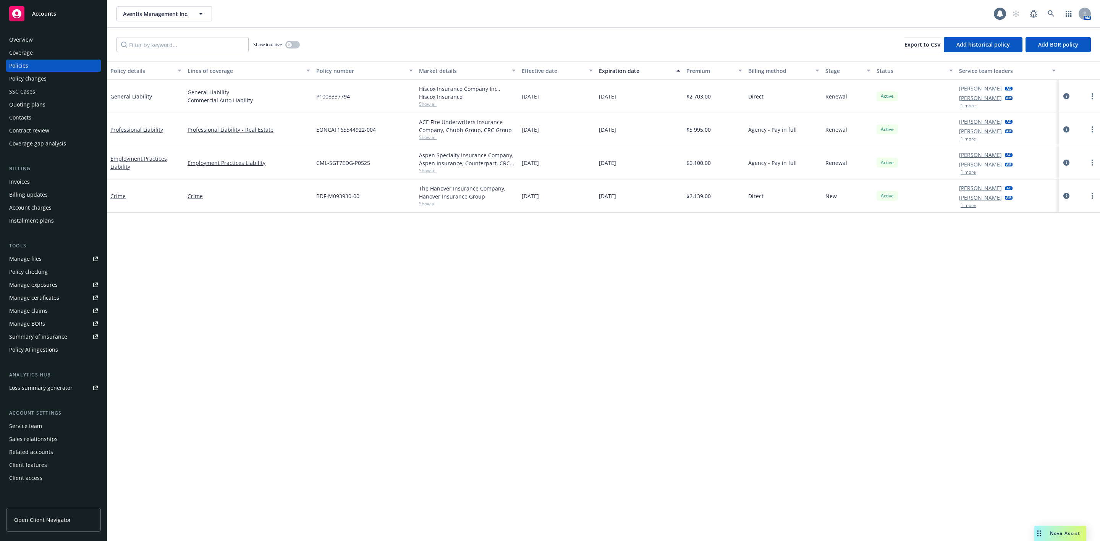
click at [1095, 125] on div at bounding box center [1079, 129] width 35 height 9
click at [1091, 129] on icon "more" at bounding box center [1092, 129] width 2 height 6
click at [1051, 8] on link at bounding box center [1050, 13] width 15 height 15
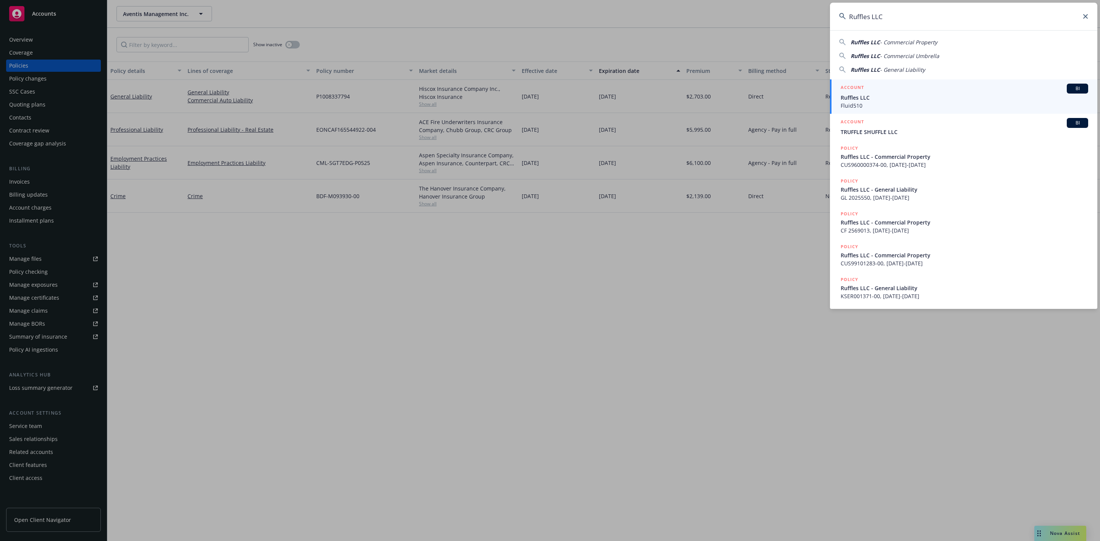
type input "Ruffles LLC"
click at [923, 93] on div "ACCOUNT BI" at bounding box center [964, 89] width 247 height 10
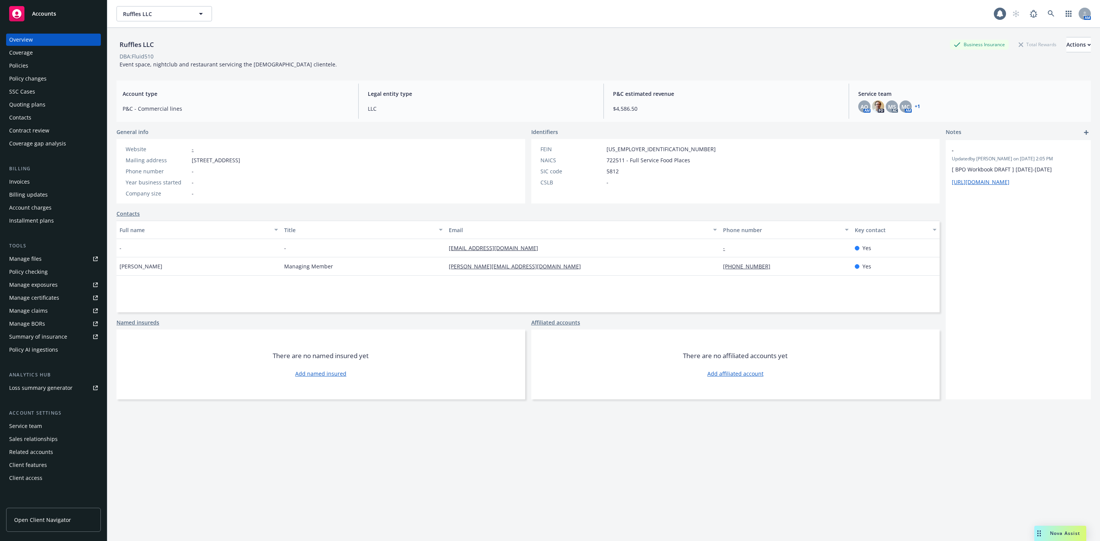
click at [22, 62] on div "Policies" at bounding box center [18, 66] width 19 height 12
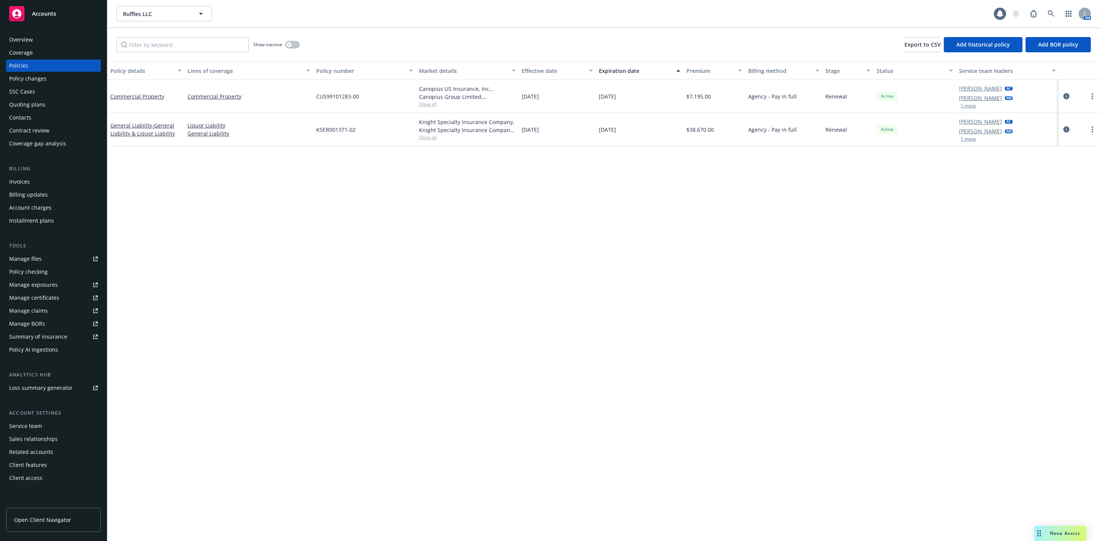
click at [395, 41] on div "Show inactive Export to CSV Add historical policy Add BOR policy" at bounding box center [603, 45] width 993 height 34
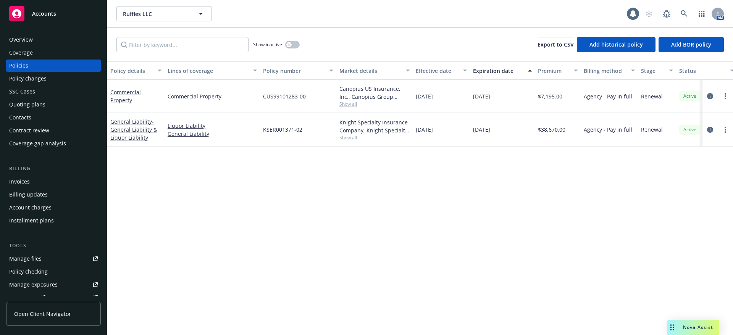
click at [442, 278] on div "Policy details Lines of coverage Policy number Market details Effective date Ex…" at bounding box center [420, 314] width 626 height 506
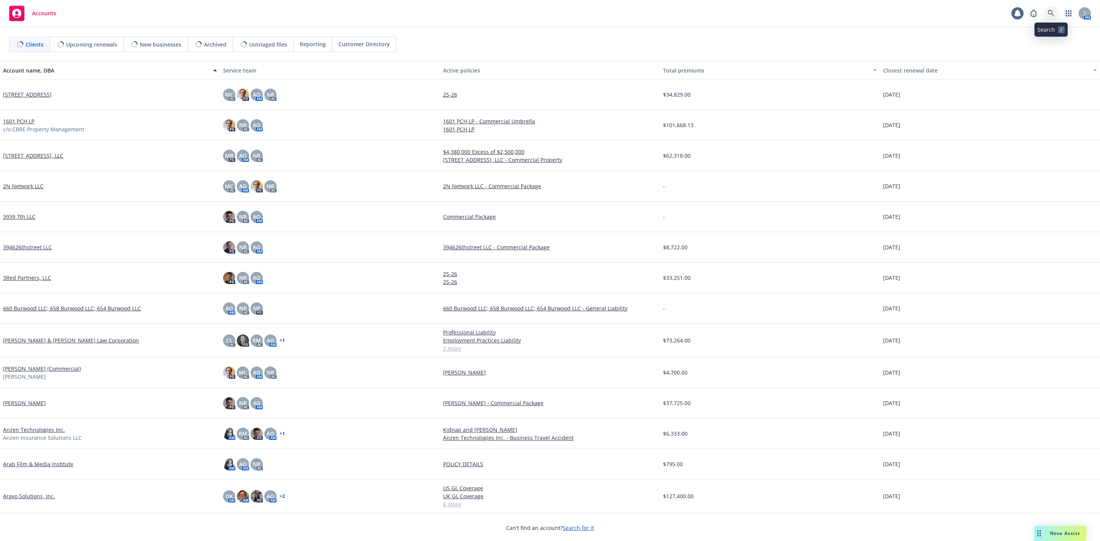
click at [1049, 14] on icon at bounding box center [1051, 13] width 7 height 7
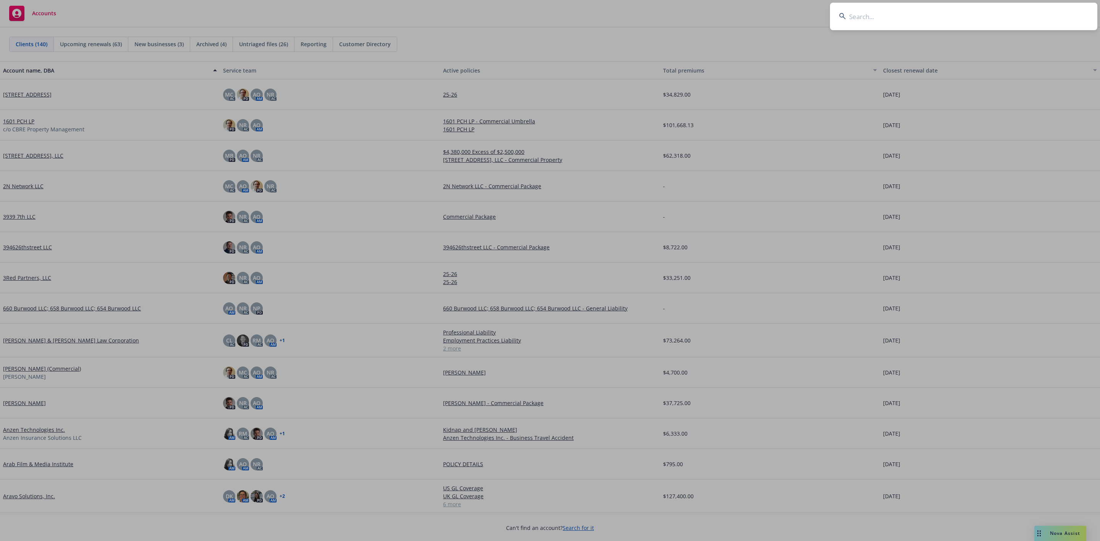
type input "Perceptive Technologies, Inc."
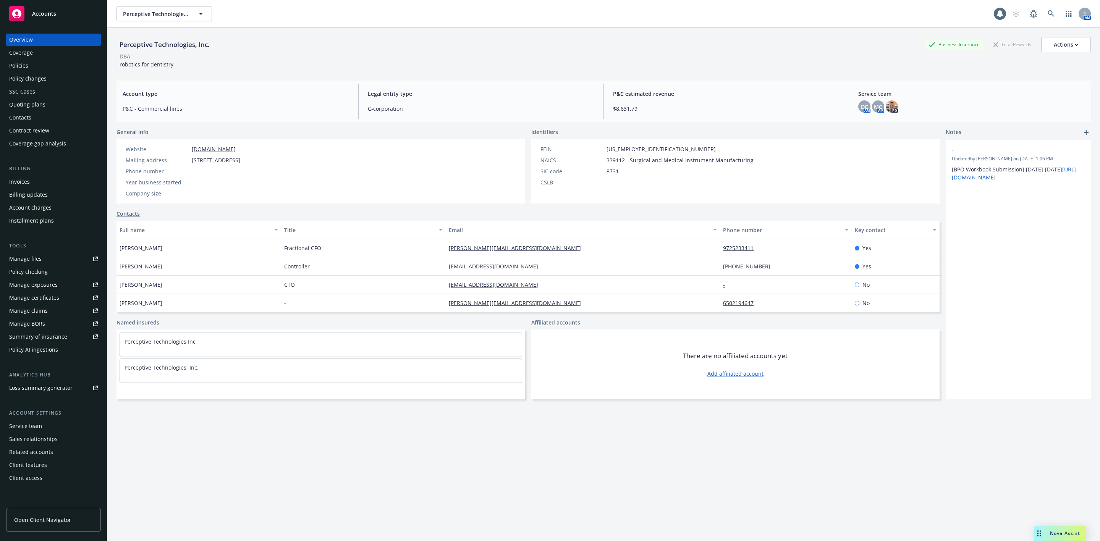
click at [49, 63] on div "Policies" at bounding box center [53, 66] width 89 height 12
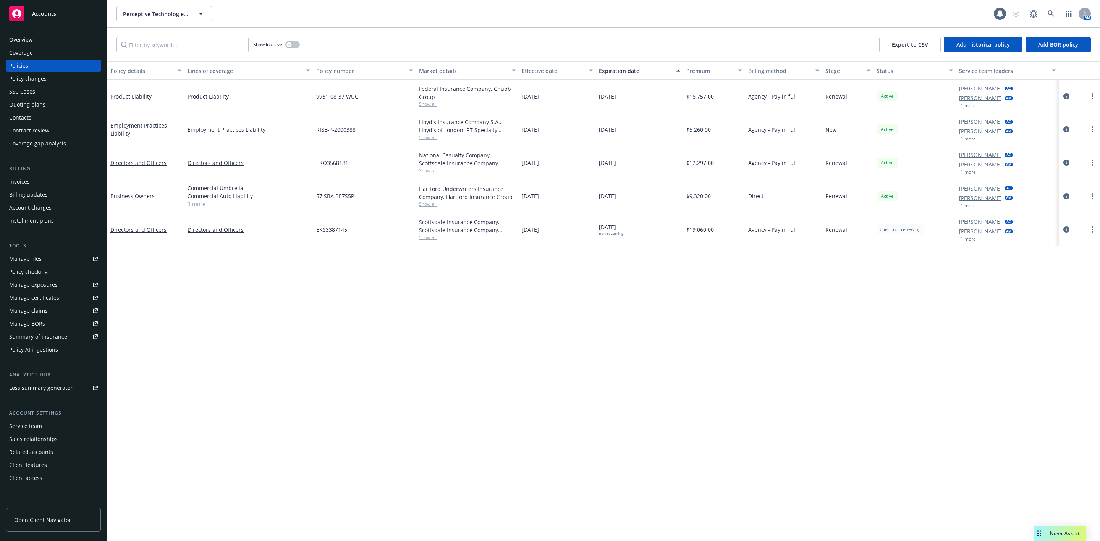
click at [55, 104] on div "Quoting plans" at bounding box center [53, 105] width 89 height 12
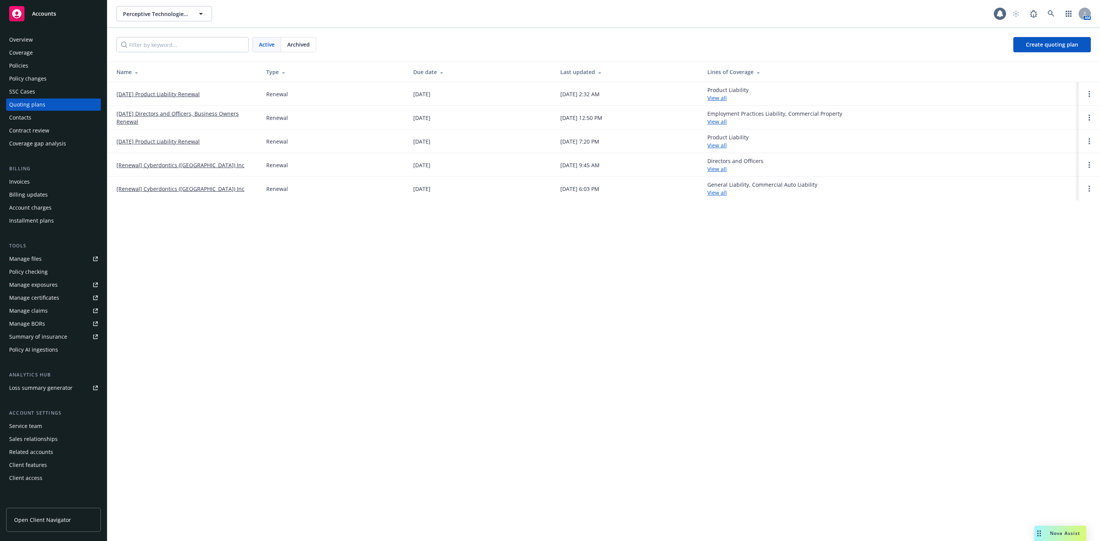
click at [141, 93] on link "[DATE] Product Liability Renewal" at bounding box center [157, 94] width 83 height 8
